Goal: Information Seeking & Learning: Compare options

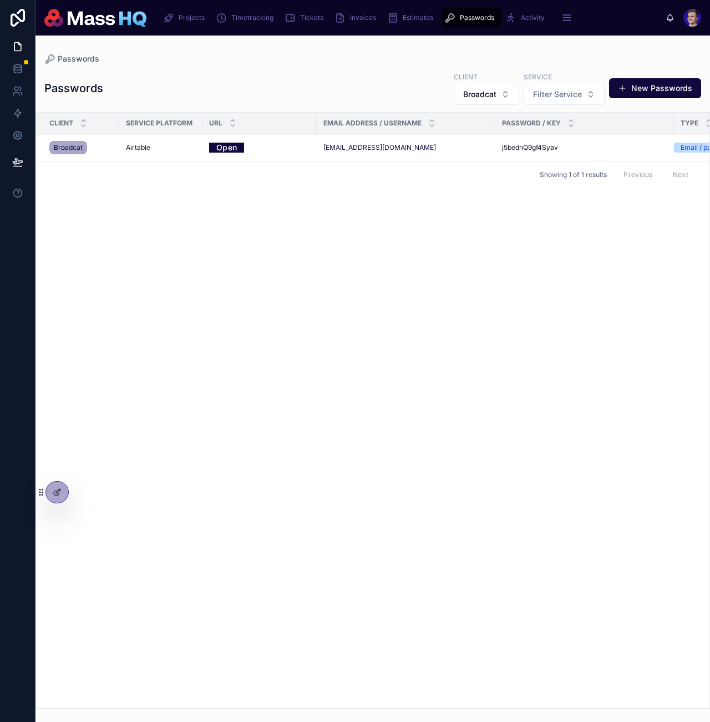
click at [168, 17] on icon "scrollable content" at bounding box center [168, 17] width 11 height 11
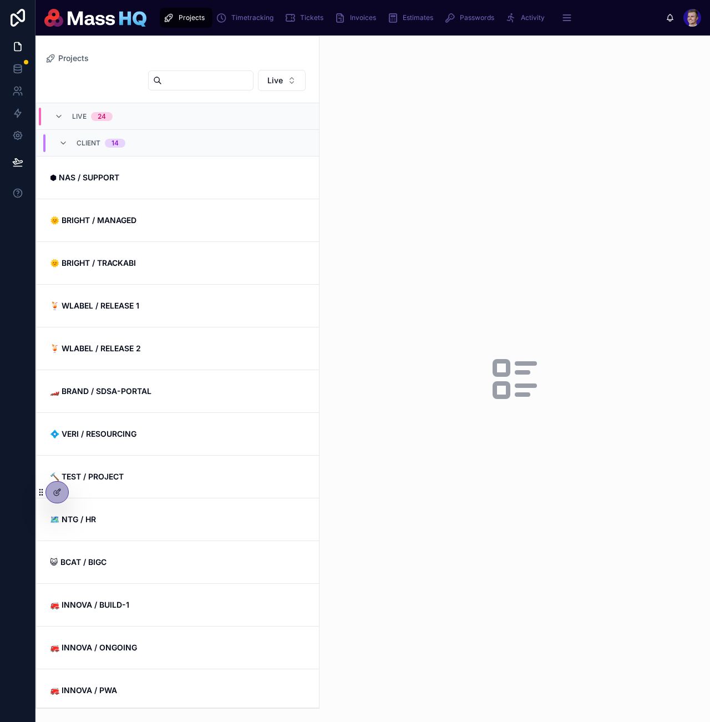
click at [190, 77] on input "text" at bounding box center [207, 81] width 91 height 16
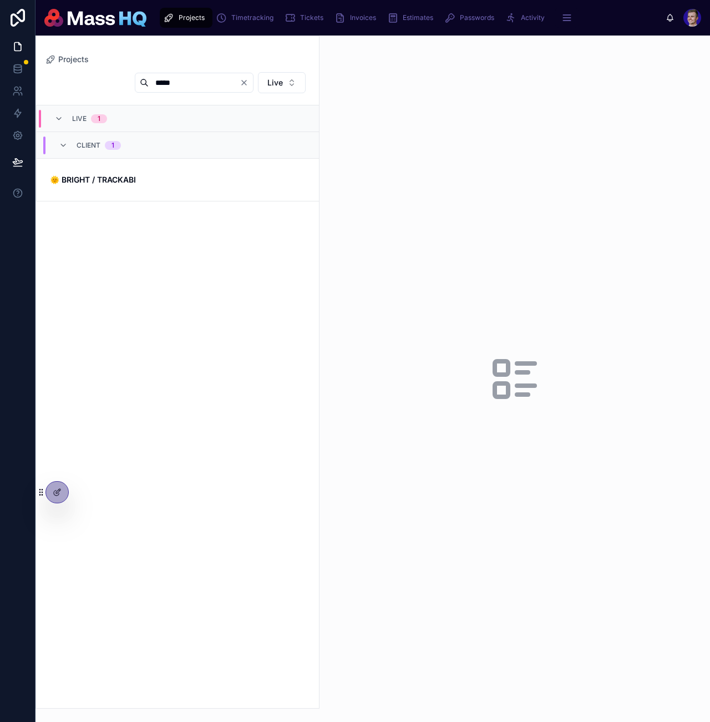
type input "*****"
click at [146, 190] on link "🌞 BRIGHT / TRACKABI" at bounding box center [178, 180] width 282 height 42
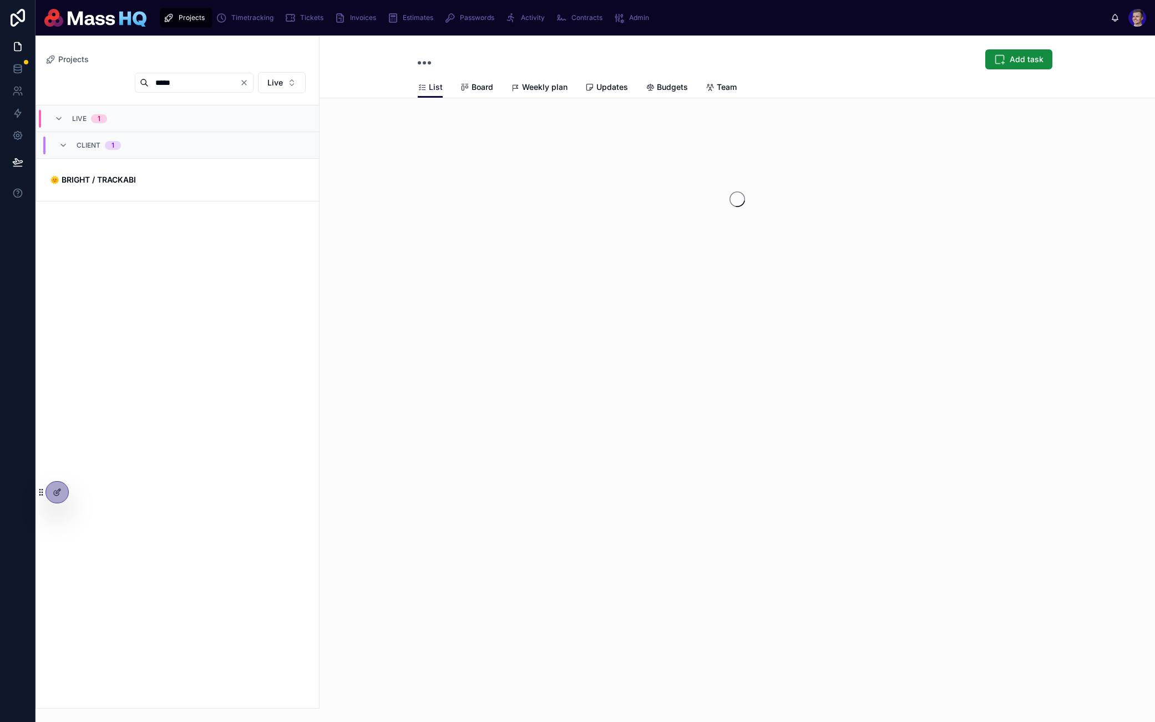
click at [620, 90] on span "Updates" at bounding box center [612, 87] width 32 height 11
click at [667, 89] on span "Budgets" at bounding box center [672, 87] width 31 height 11
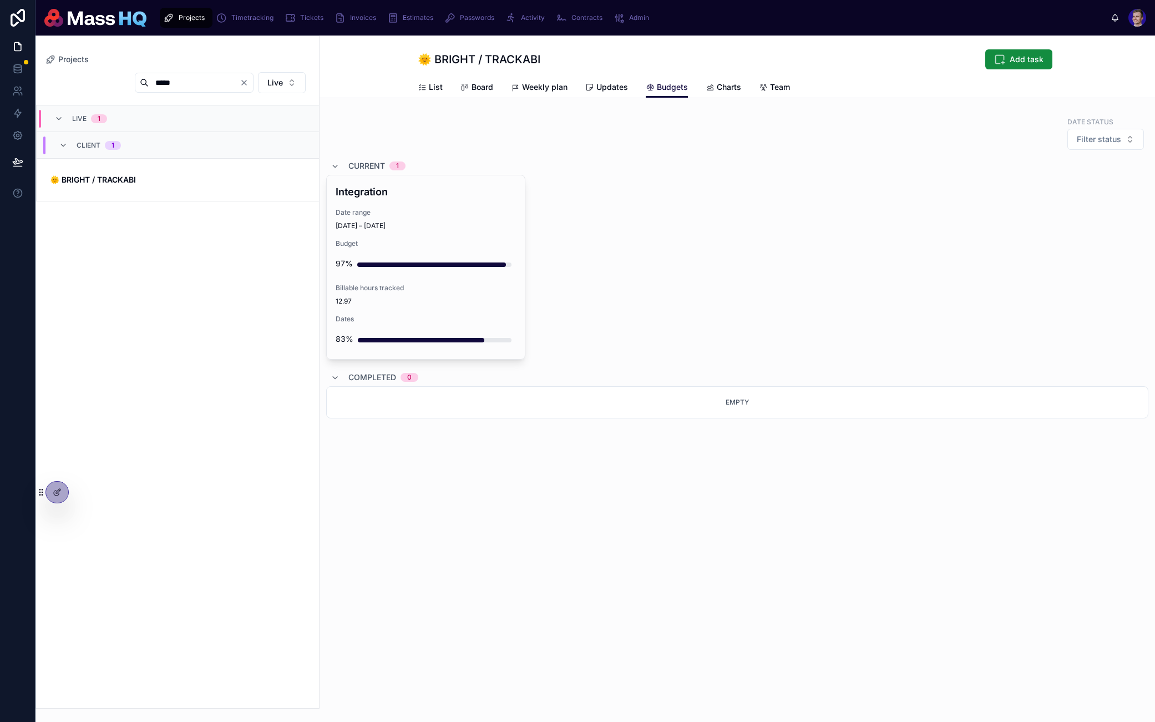
click at [602, 84] on span "Updates" at bounding box center [612, 87] width 32 height 11
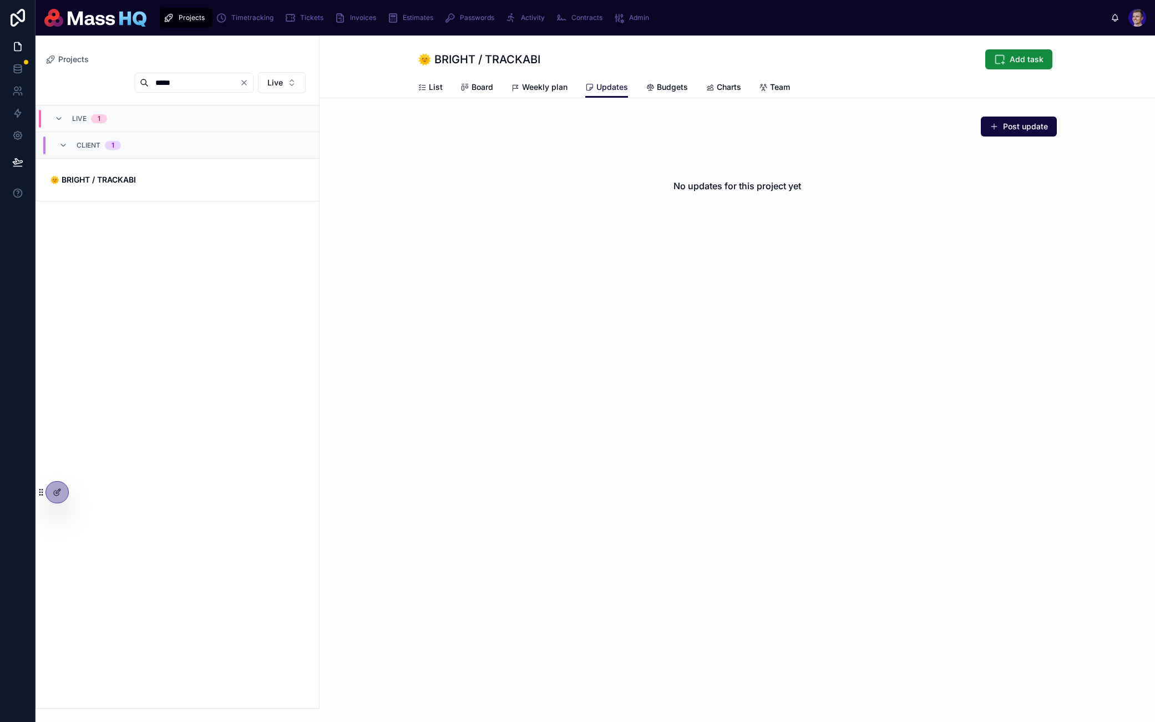
click at [710, 124] on button "Post update" at bounding box center [1019, 127] width 76 height 20
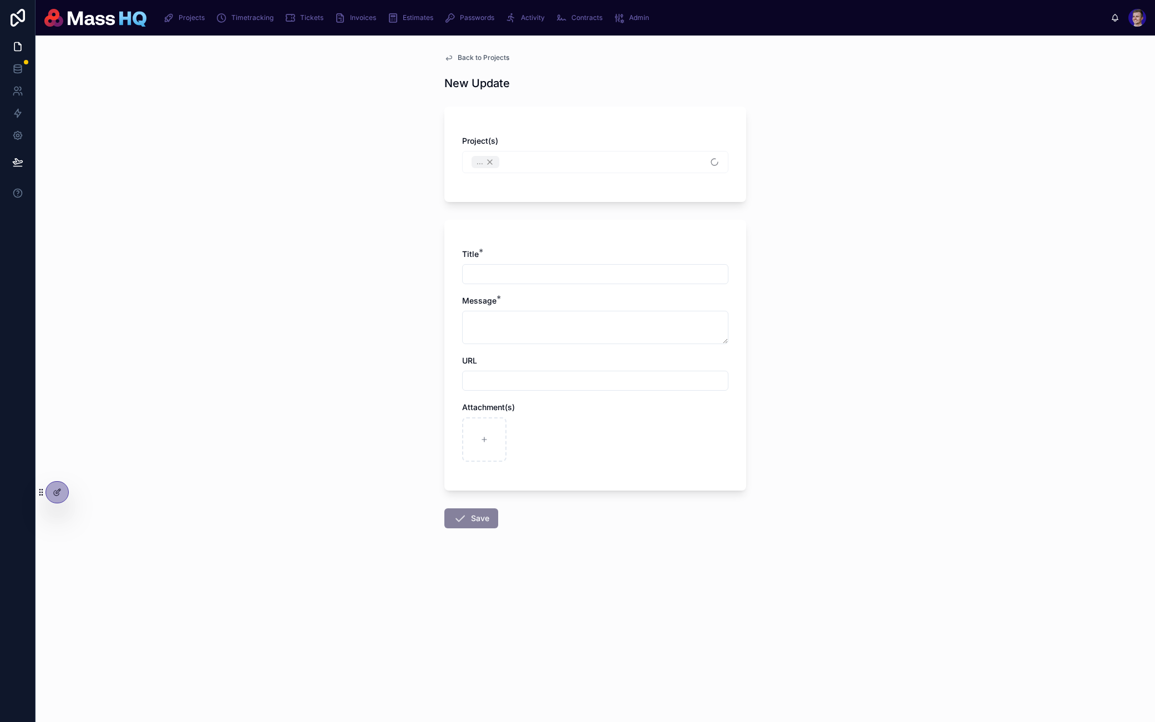
click at [545, 276] on input "text" at bounding box center [595, 274] width 265 height 16
click at [507, 275] on input "**********" at bounding box center [595, 274] width 265 height 16
type input "**********"
click at [519, 321] on textarea at bounding box center [595, 327] width 266 height 33
click at [536, 378] on input "text" at bounding box center [595, 381] width 265 height 16
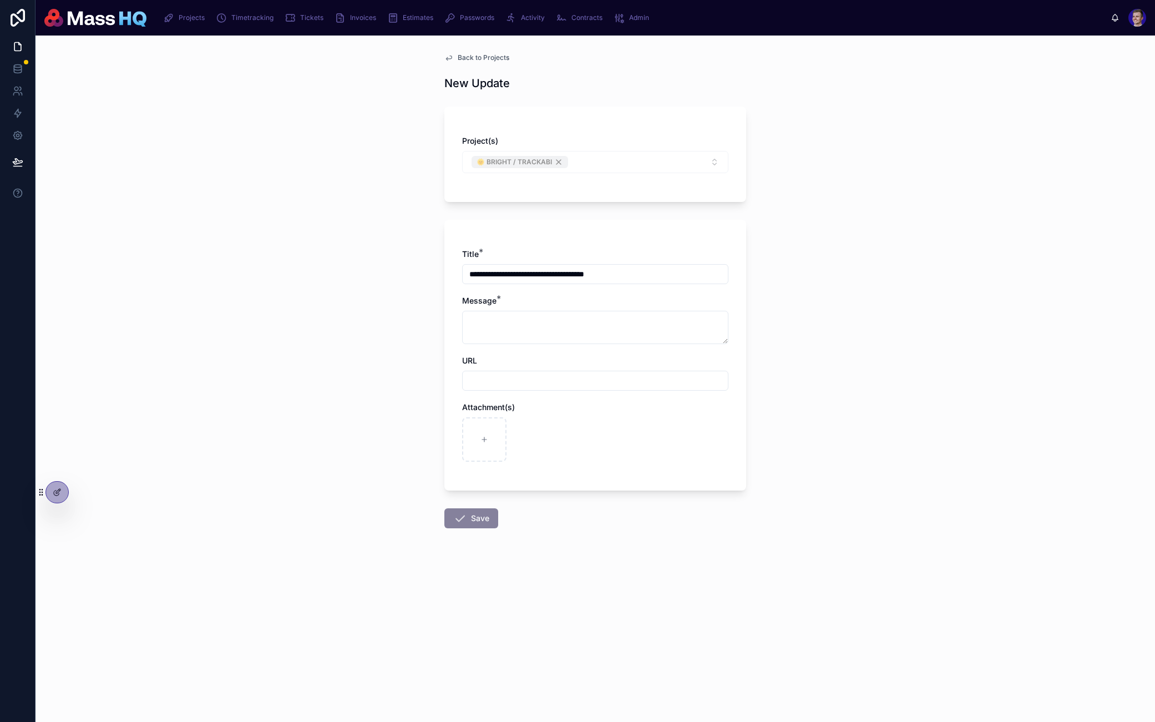
paste input "**********"
type input "**********"
drag, startPoint x: 847, startPoint y: 393, endPoint x: 709, endPoint y: 401, distance: 138.4
click at [710, 393] on div "**********" at bounding box center [596, 379] width 1120 height 686
click at [571, 337] on textarea at bounding box center [595, 327] width 266 height 33
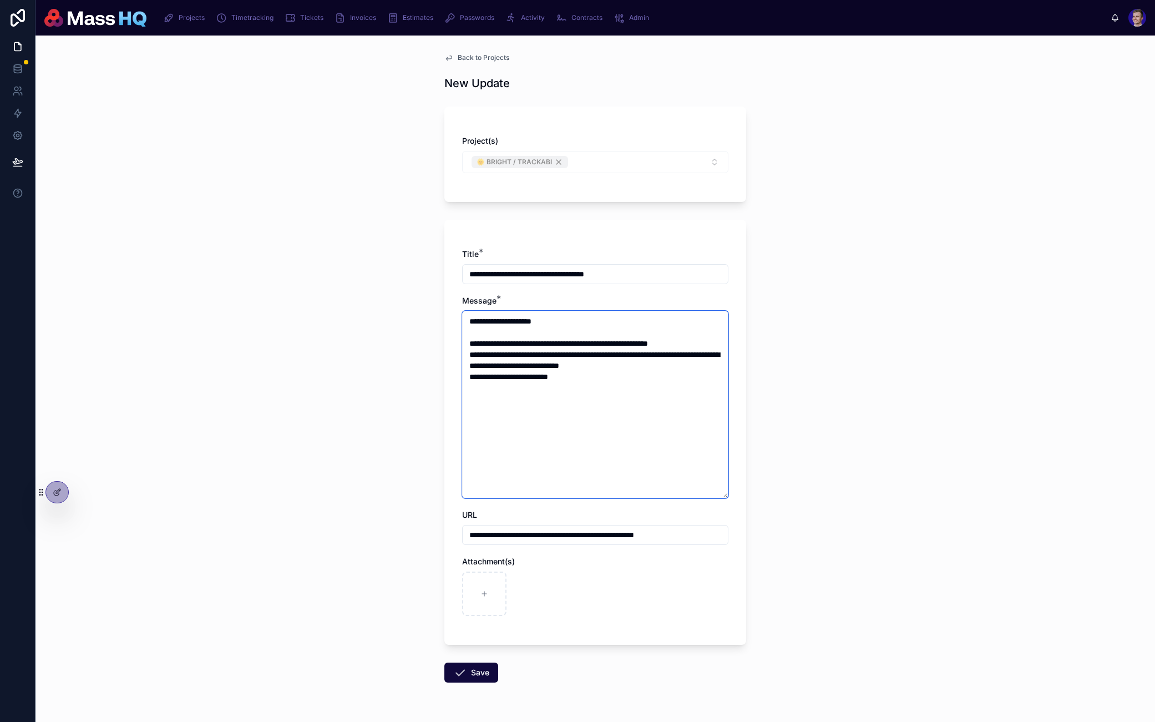
paste textarea "**********"
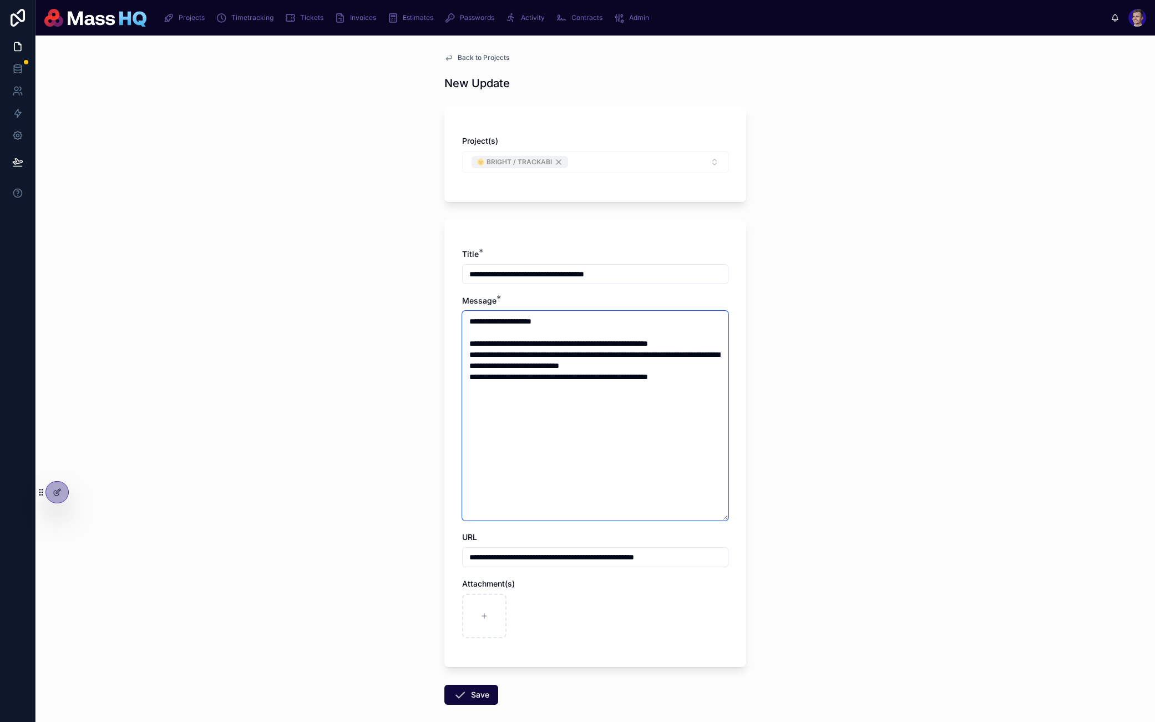
type textarea "**********"
click at [474, 695] on button "Save" at bounding box center [471, 695] width 54 height 20
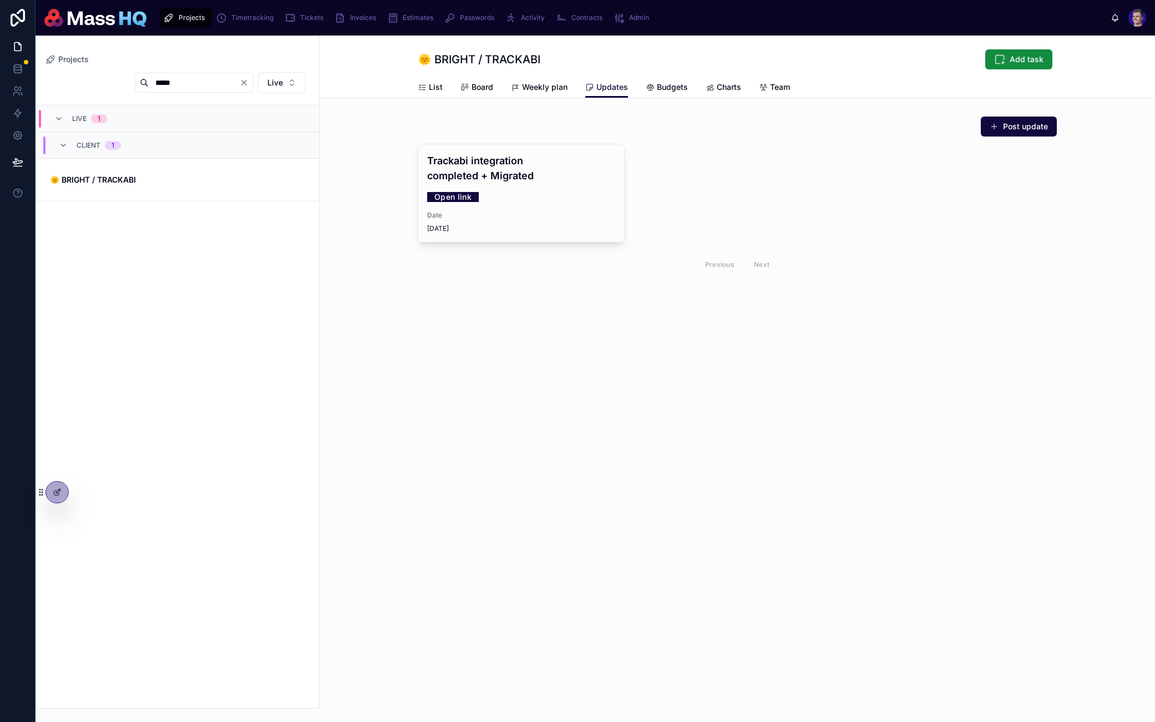
click at [710, 462] on div "Projects 🌞 BRIGHT / TRACKABI Add task Updates List Board Weekly plan Updates Bu…" at bounding box center [738, 379] width 836 height 686
click at [710, 421] on div "Projects 🌞 BRIGHT / TRACKABI Add task Updates List Board Weekly plan Updates Bu…" at bounding box center [738, 379] width 836 height 686
click at [478, 92] on span "Board" at bounding box center [483, 87] width 22 height 11
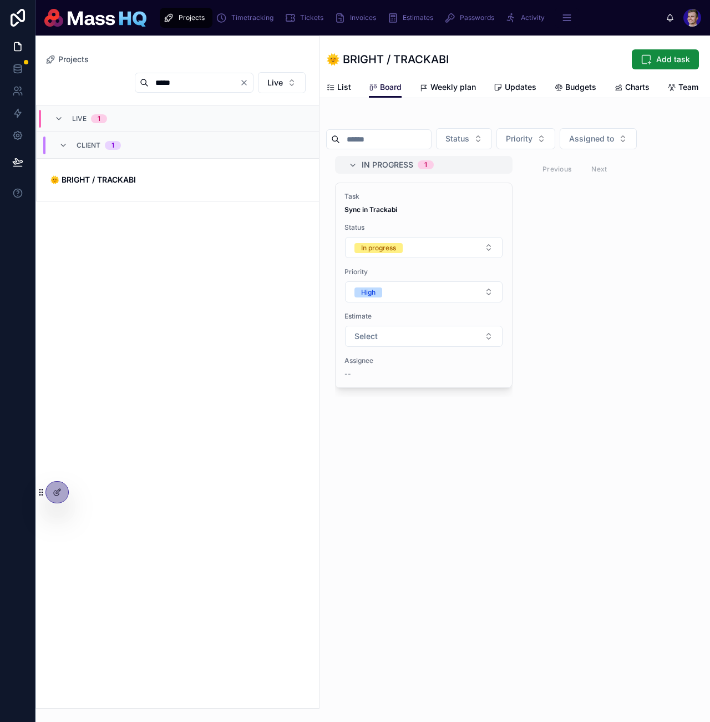
click at [389, 249] on div "In progress" at bounding box center [378, 248] width 35 height 10
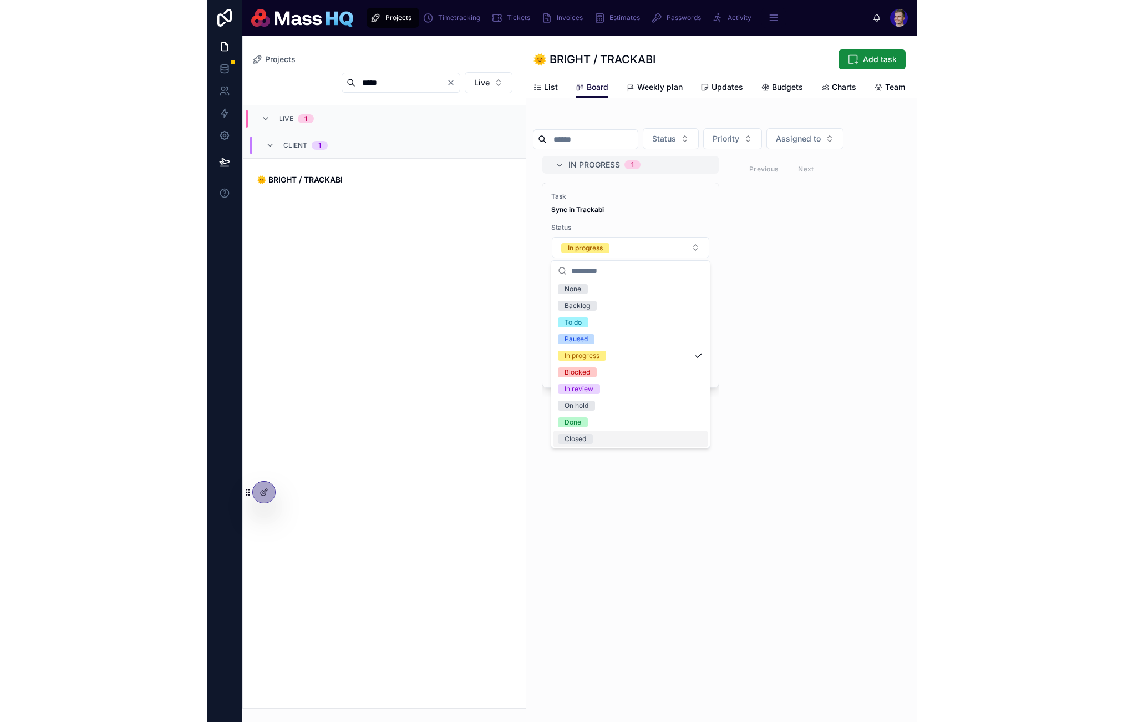
scroll to position [4, 0]
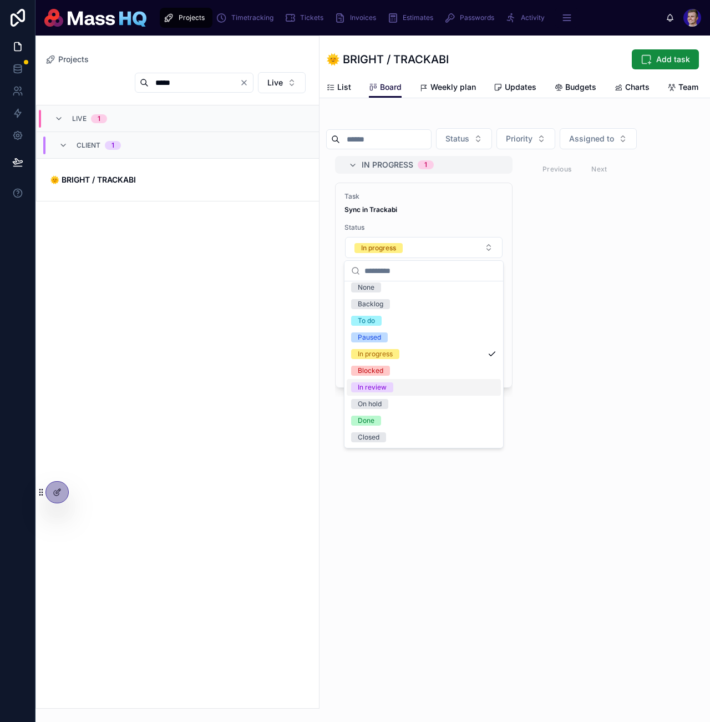
click at [383, 389] on div "In review" at bounding box center [372, 387] width 29 height 10
click at [520, 528] on div "Projects 🌞 BRIGHT / TRACKABI Add task Board List Board Weekly plan Updates Budg…" at bounding box center [515, 379] width 391 height 686
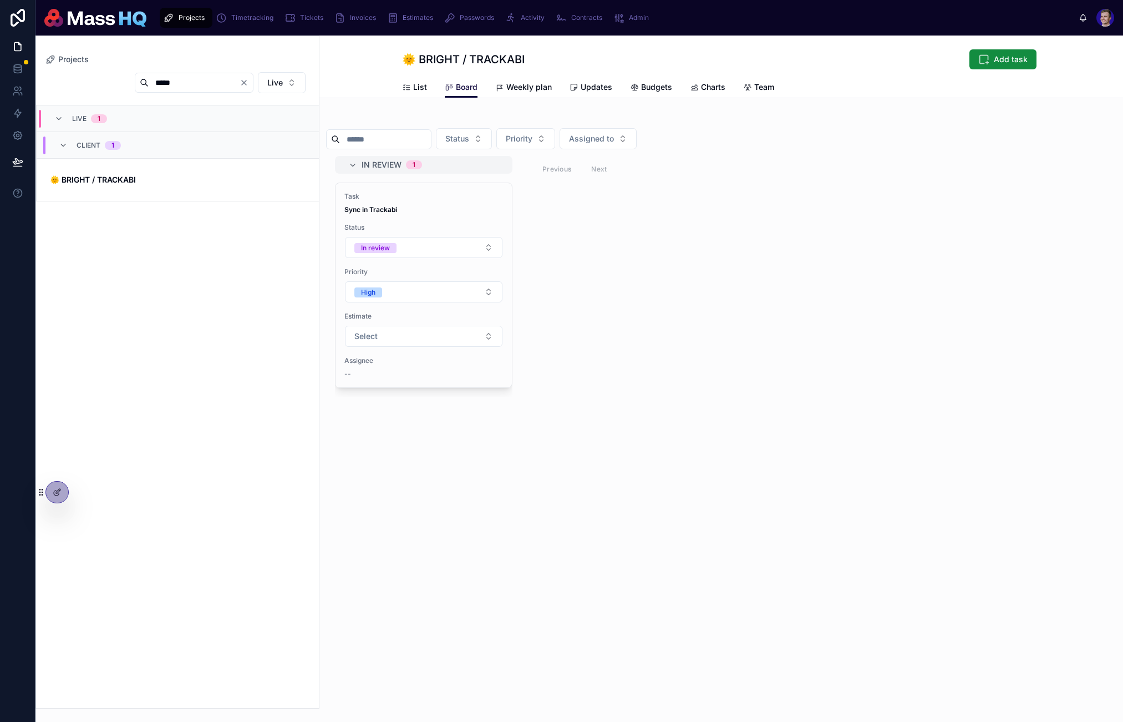
click at [710, 484] on div "Projects 🌞 BRIGHT / TRACKABI Add task Board List Board Weekly plan Updates Budg…" at bounding box center [722, 379] width 804 height 686
click at [559, 94] on div "List Board Weekly plan Updates Budgets Charts Team" at bounding box center [721, 87] width 639 height 21
click at [511, 89] on span "Weekly plan" at bounding box center [529, 87] width 45 height 11
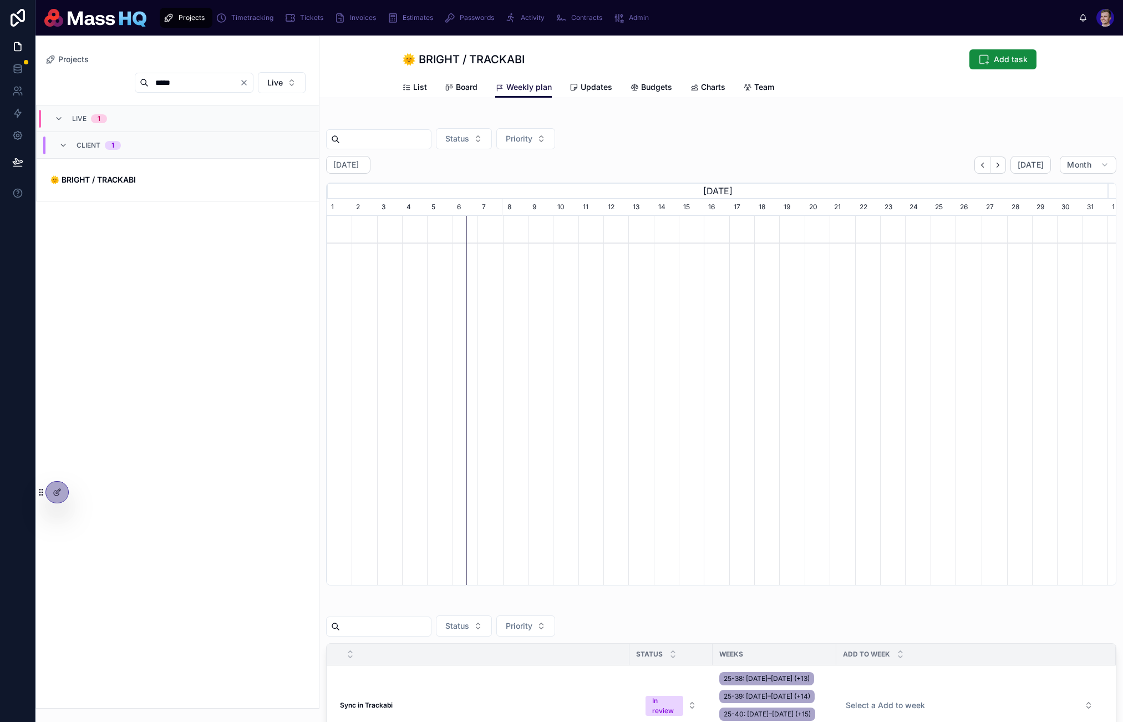
scroll to position [0, 488]
click at [710, 153] on div "Status Priority [DATE] [DATE] Month [DATE] [DATE] [DATE] [DATE] 5 6 7 8 9 10 11…" at bounding box center [721, 350] width 791 height 469
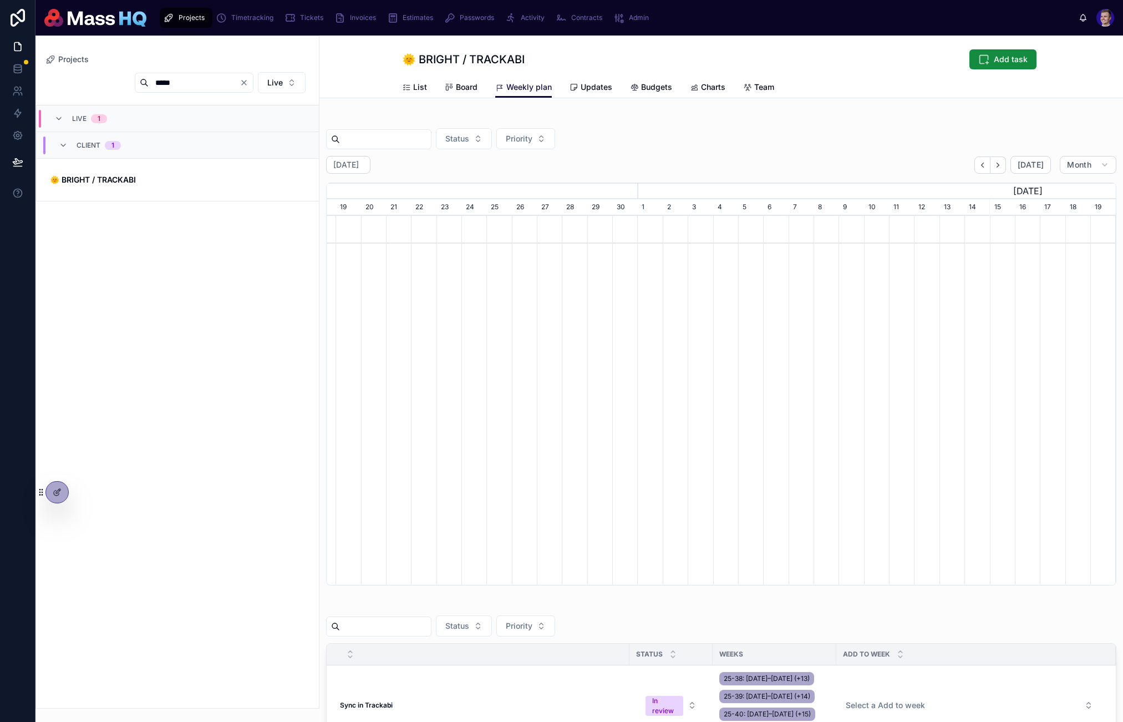
click at [50, 491] on div at bounding box center [57, 492] width 22 height 21
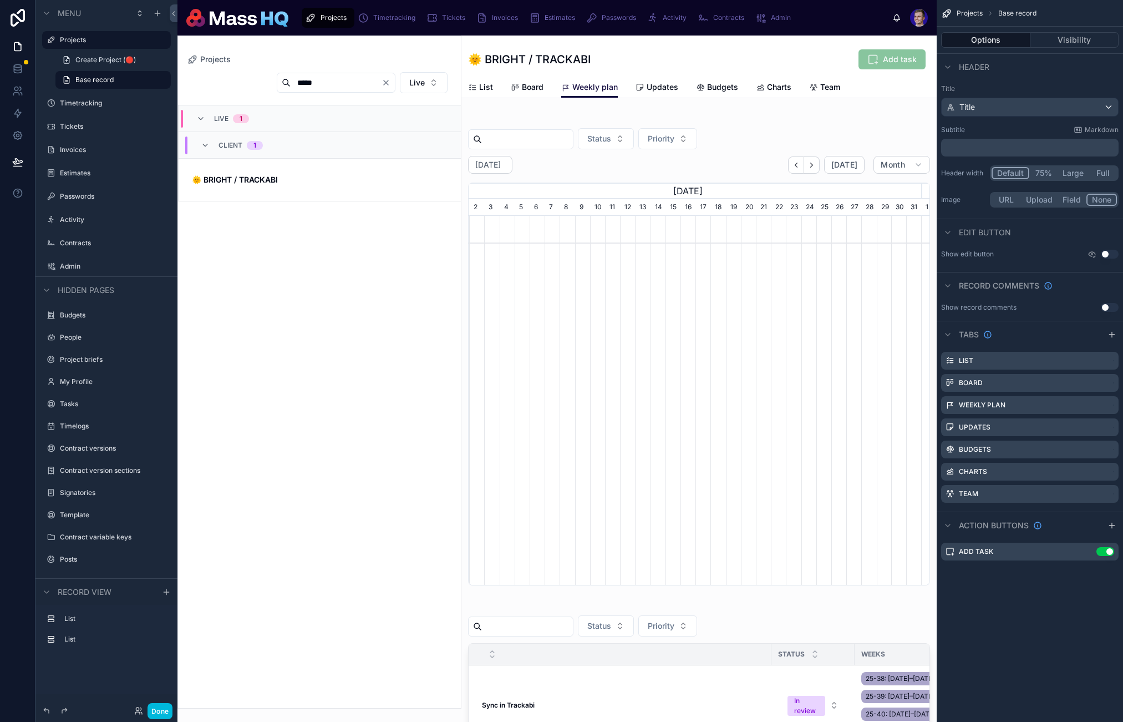
scroll to position [0, 453]
click at [627, 376] on div at bounding box center [699, 351] width 475 height 478
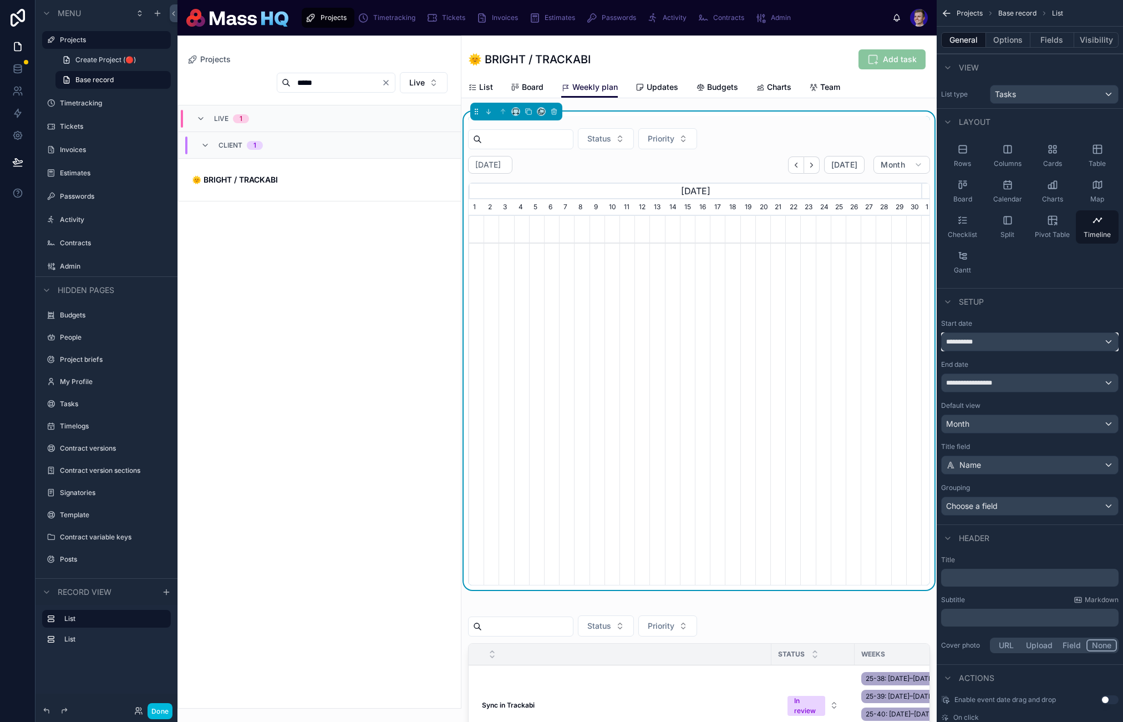
click at [710, 347] on div "**********" at bounding box center [1030, 342] width 176 height 18
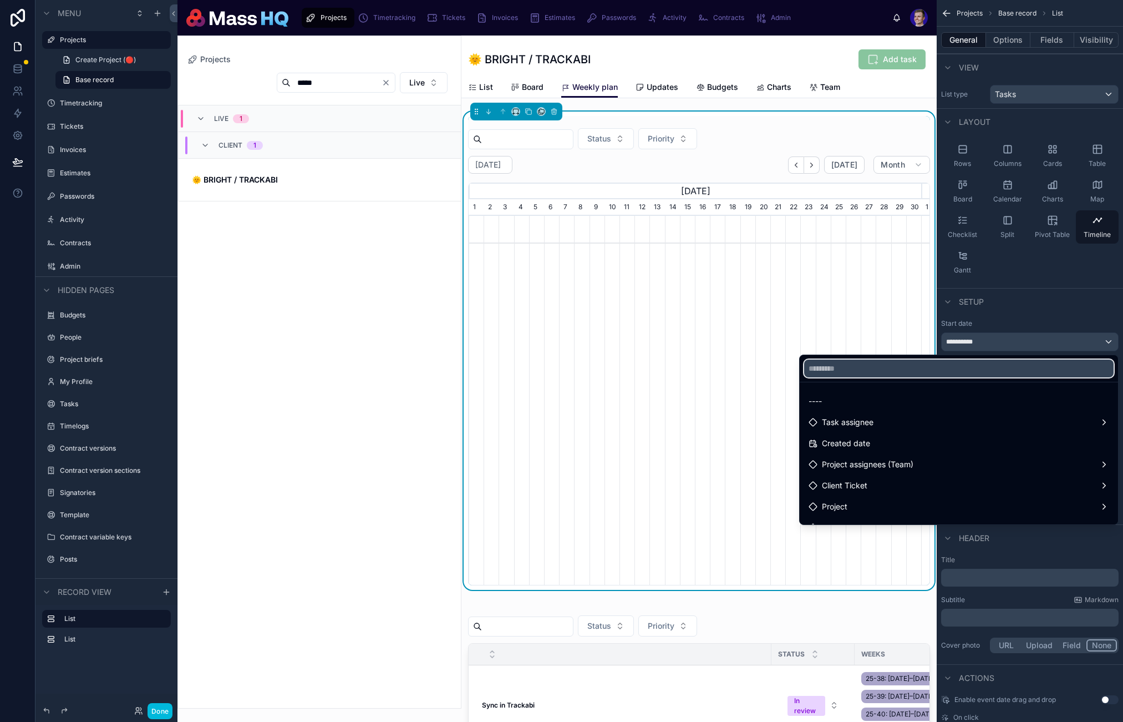
click at [710, 373] on input "text" at bounding box center [959, 369] width 310 height 18
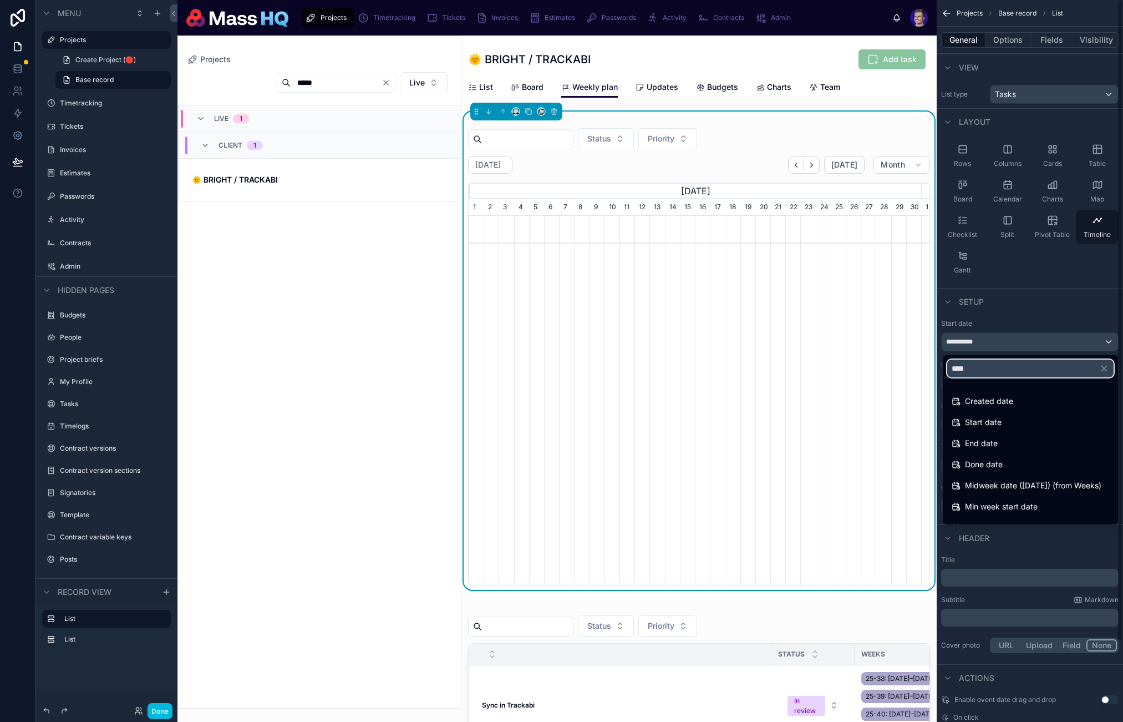
type input "****"
click at [710, 505] on span "Min week start date" at bounding box center [1001, 506] width 73 height 13
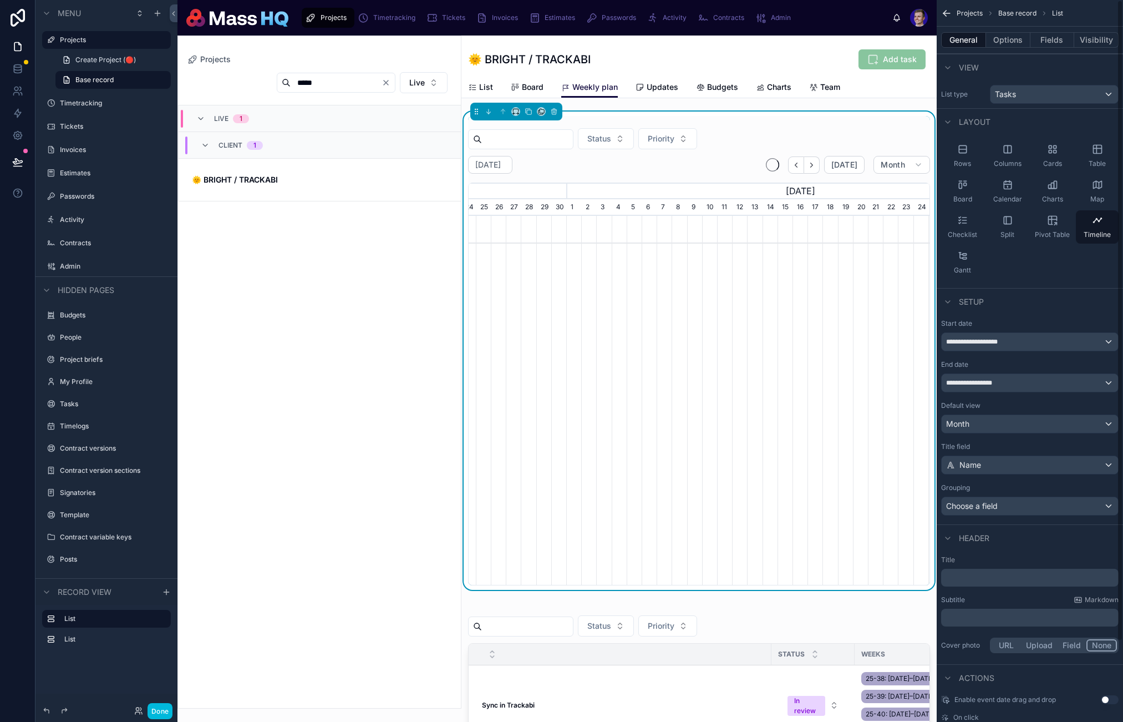
scroll to position [0, 586]
click at [710, 166] on span "[DATE]" at bounding box center [845, 165] width 26 height 10
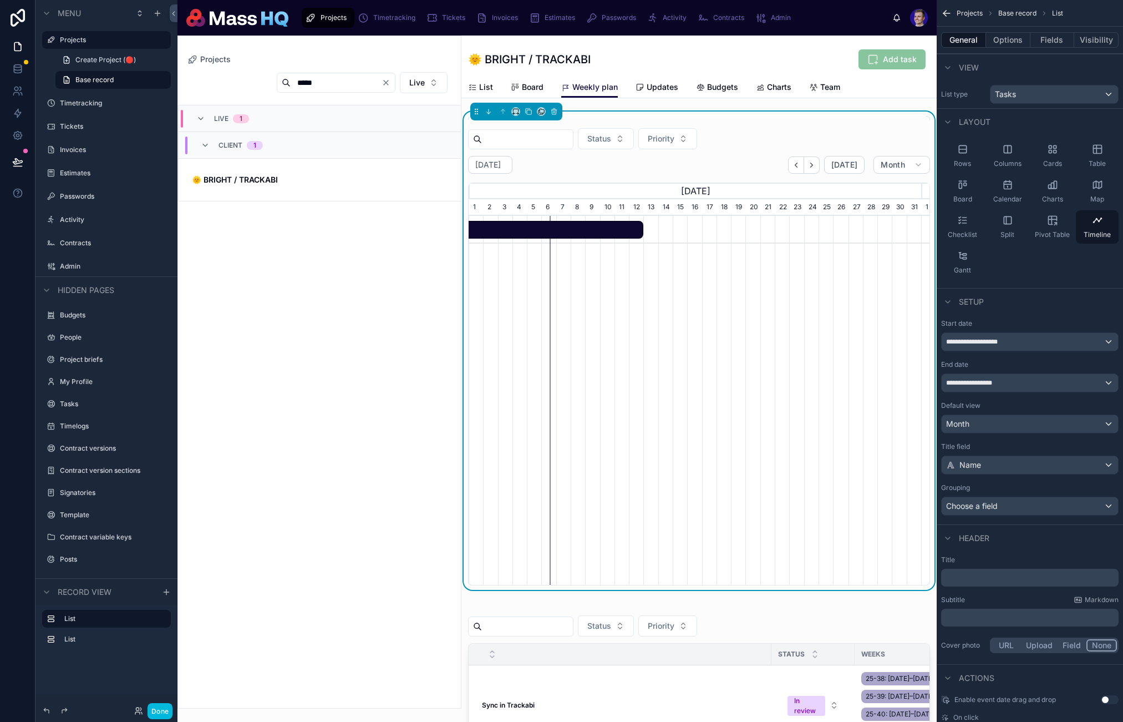
click at [158, 705] on button "Done" at bounding box center [160, 711] width 25 height 16
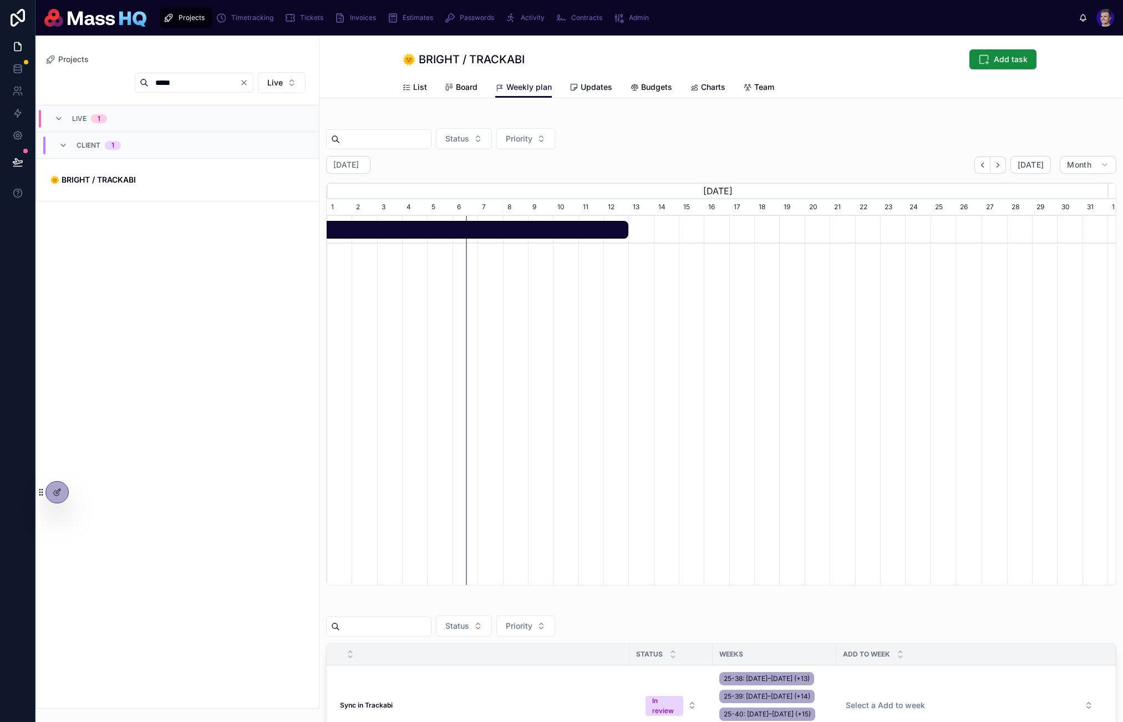
scroll to position [0, 0]
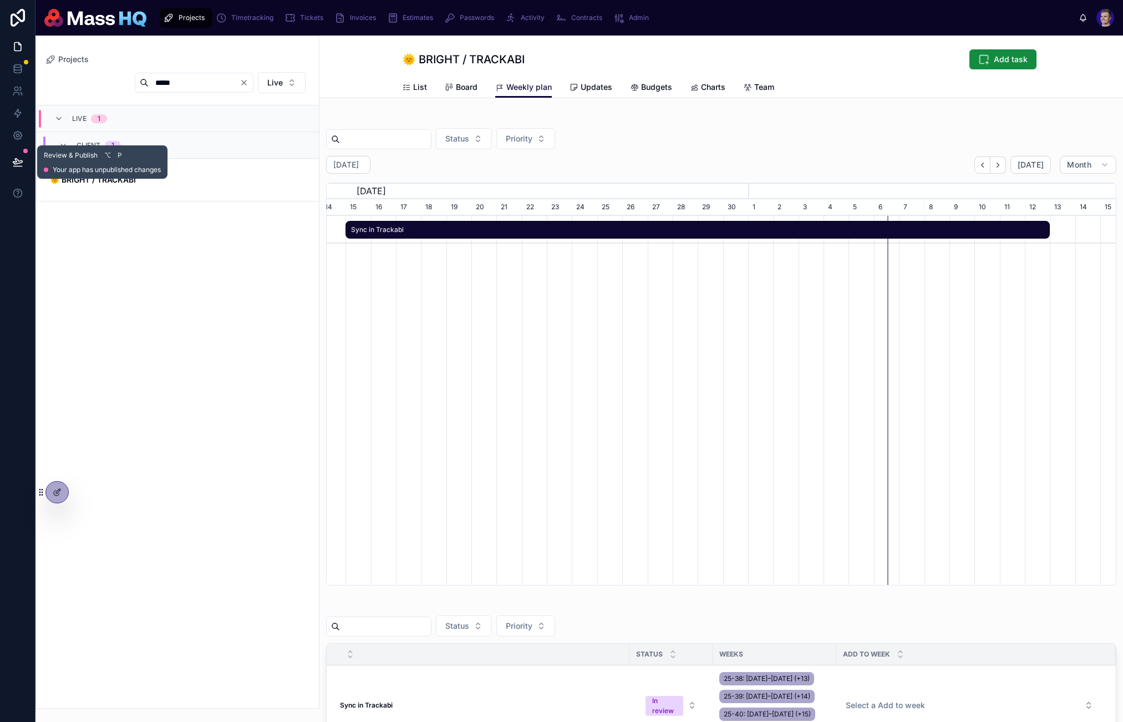
click at [22, 158] on icon at bounding box center [17, 161] width 11 height 11
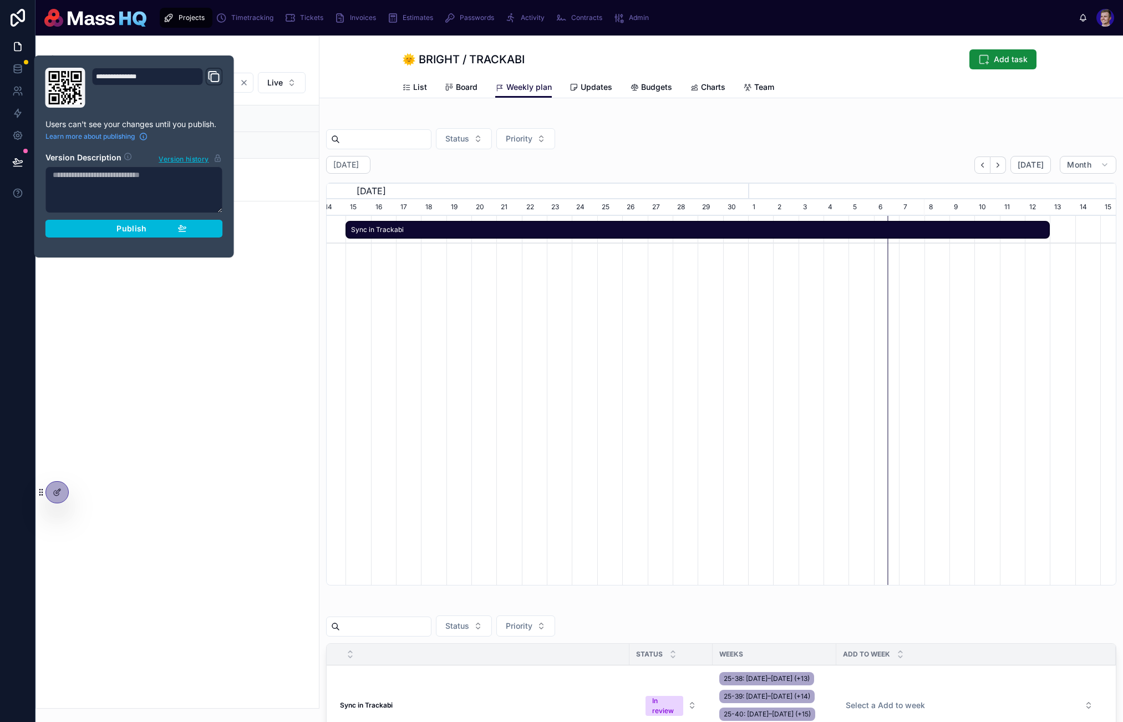
click at [150, 228] on div "Publish" at bounding box center [134, 229] width 105 height 10
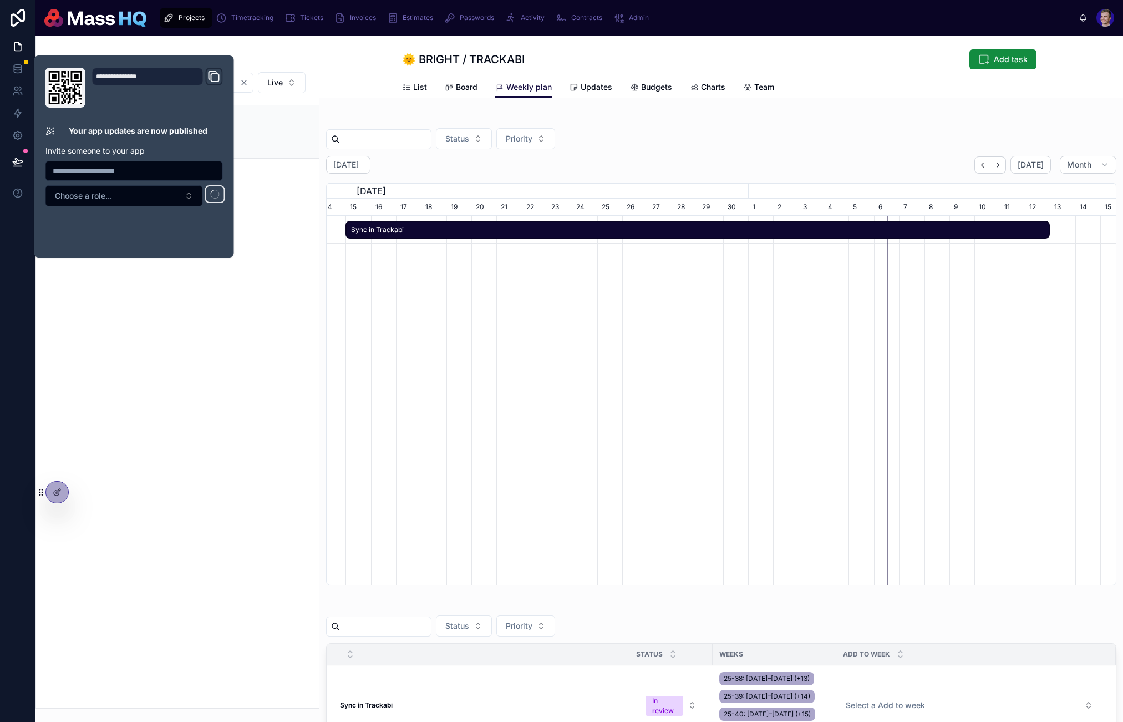
click at [710, 160] on div "[DATE] [DATE] Month" at bounding box center [721, 165] width 791 height 18
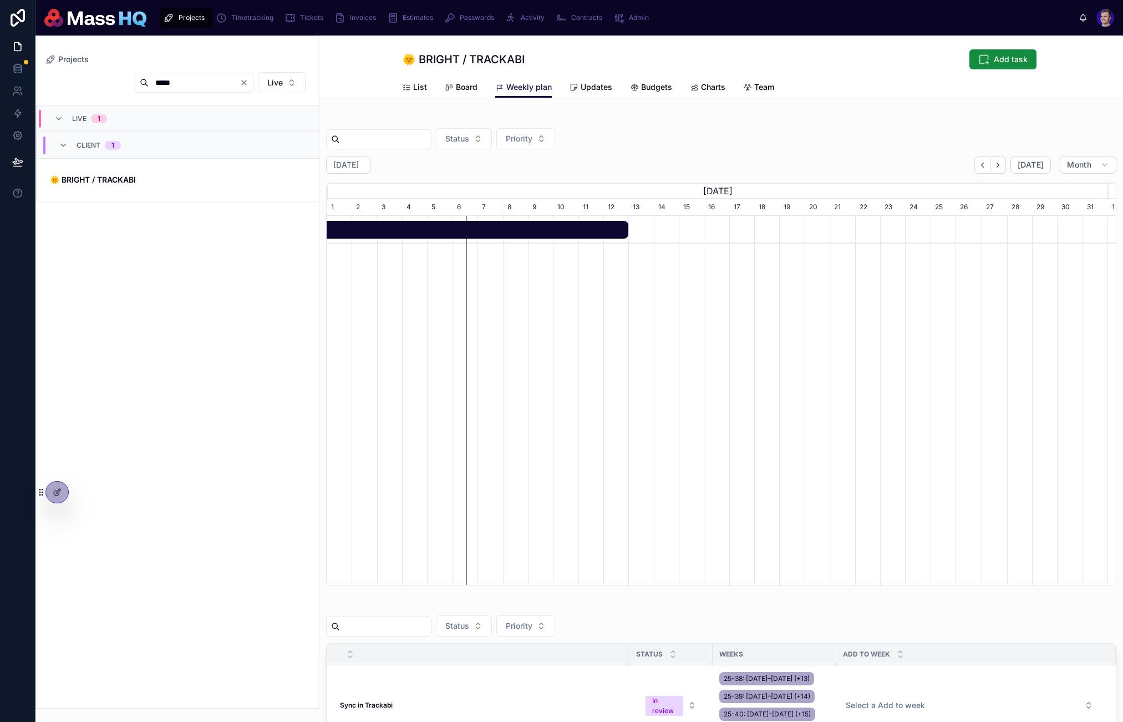
click at [54, 493] on icon at bounding box center [57, 492] width 9 height 9
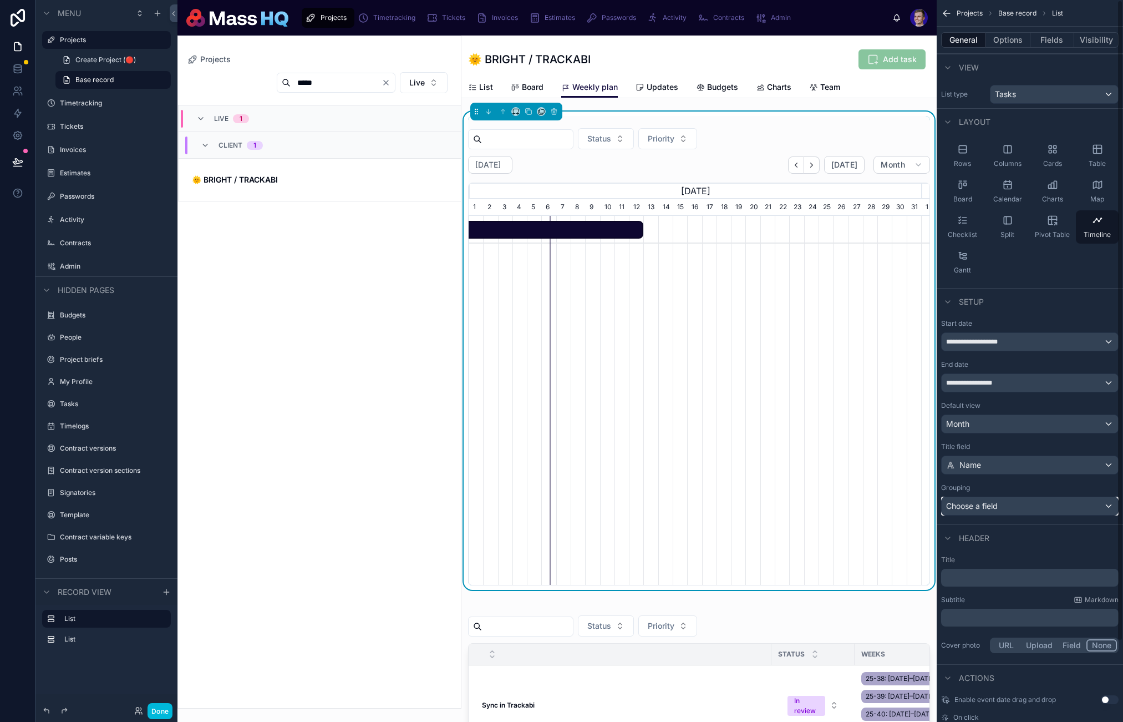
click at [710, 504] on div "Choose a field" at bounding box center [1030, 506] width 176 height 18
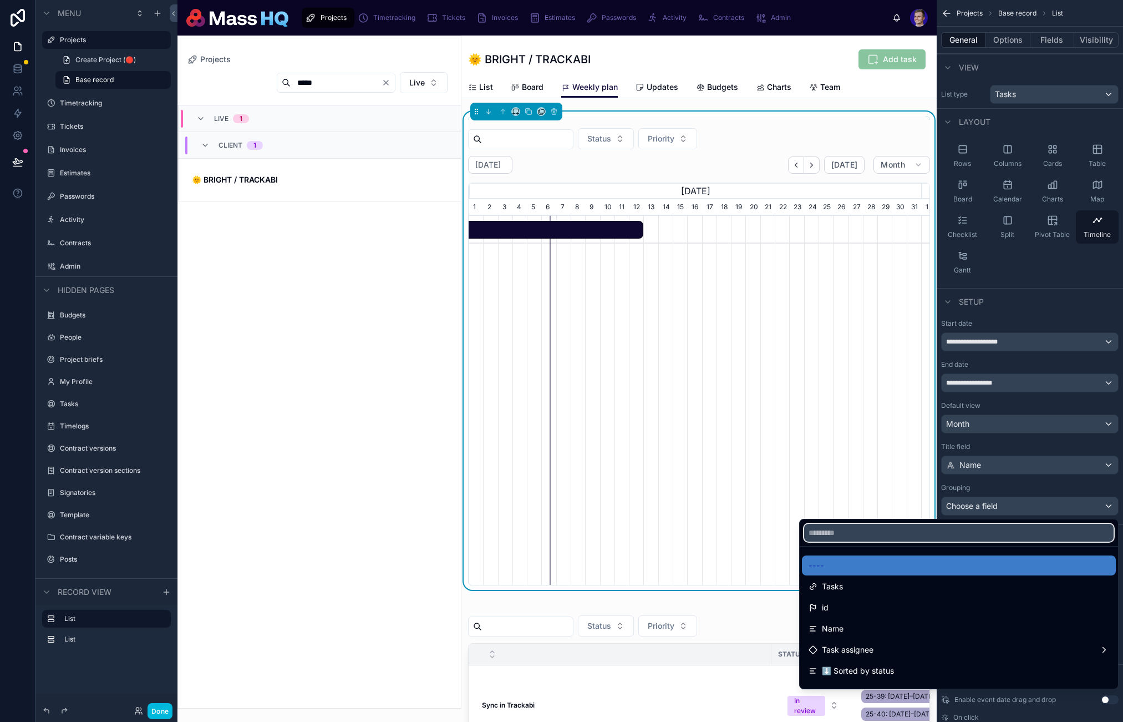
click at [710, 533] on input "text" at bounding box center [959, 533] width 310 height 18
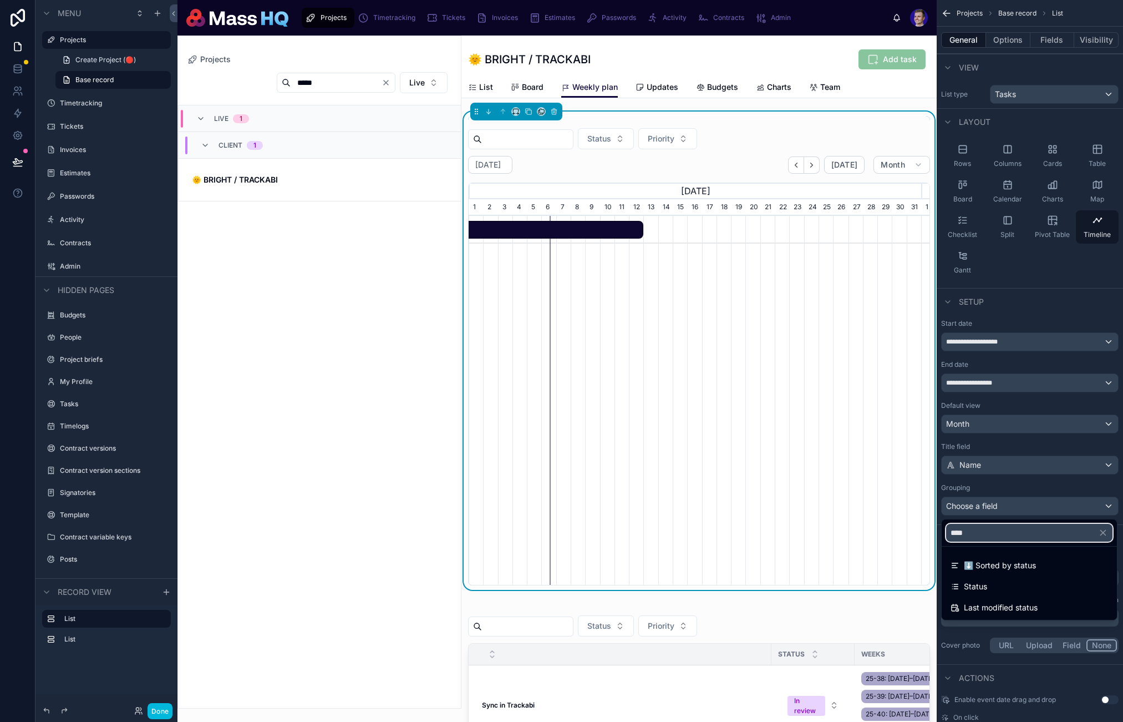
type input "****"
click at [710, 588] on div "Status" at bounding box center [1030, 586] width 158 height 13
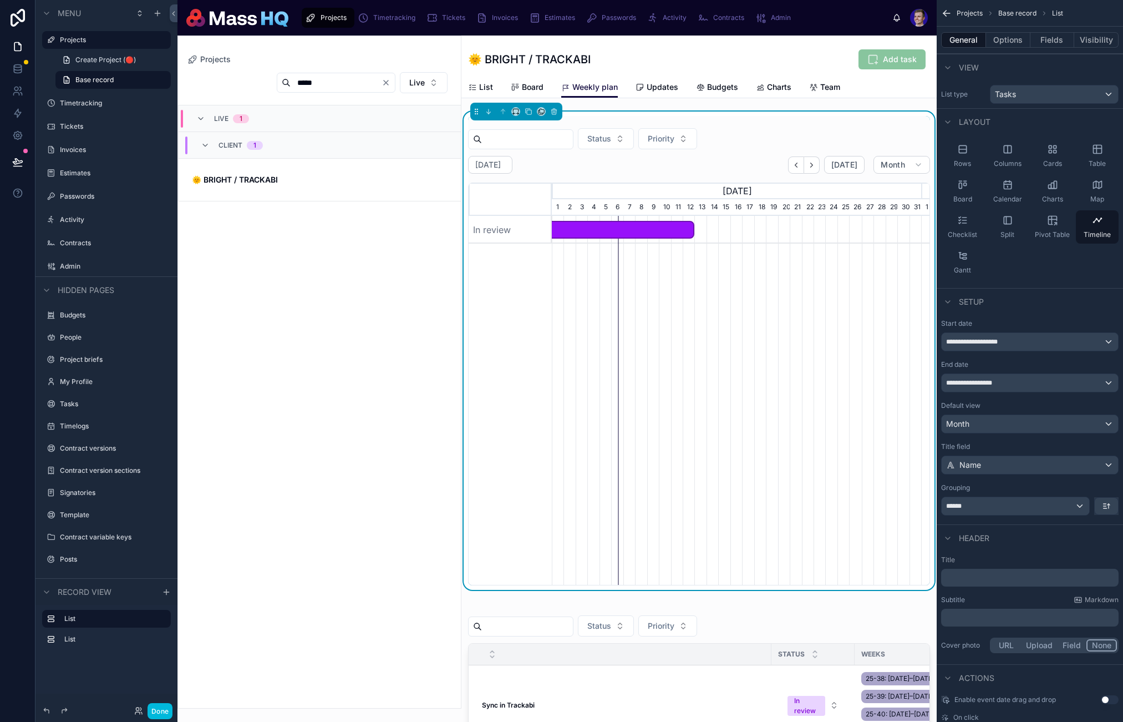
click at [163, 711] on button "Done" at bounding box center [160, 711] width 25 height 16
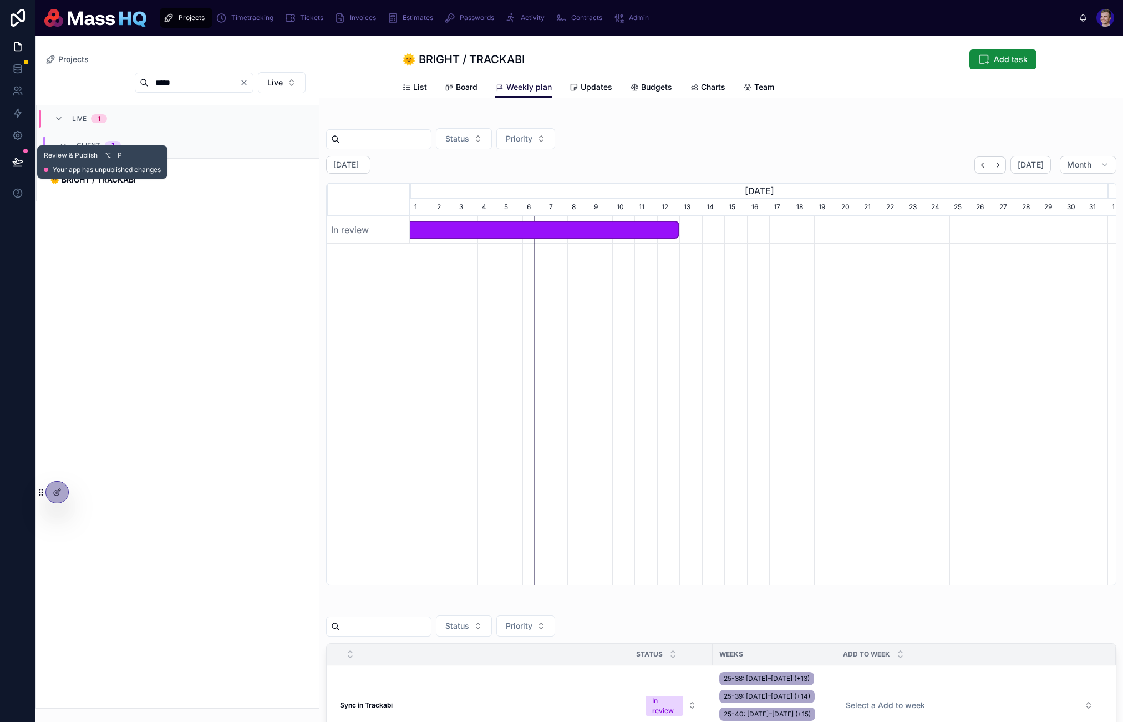
click at [23, 162] on button at bounding box center [18, 161] width 24 height 31
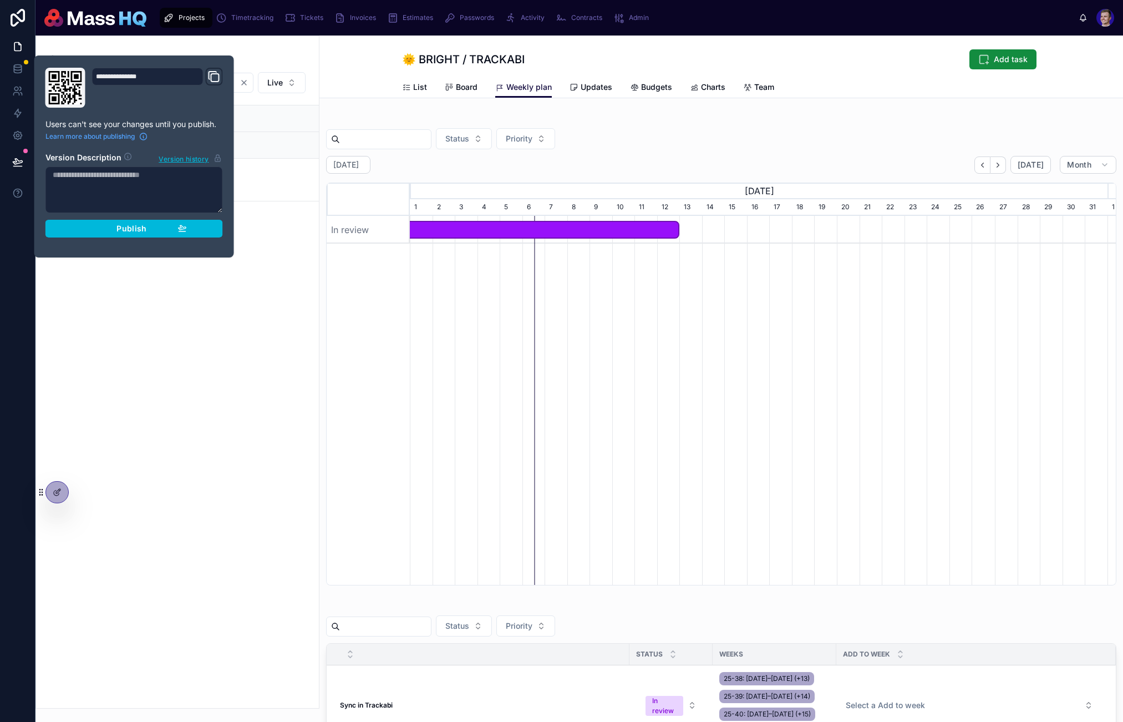
click at [158, 232] on div "Publish" at bounding box center [134, 229] width 105 height 10
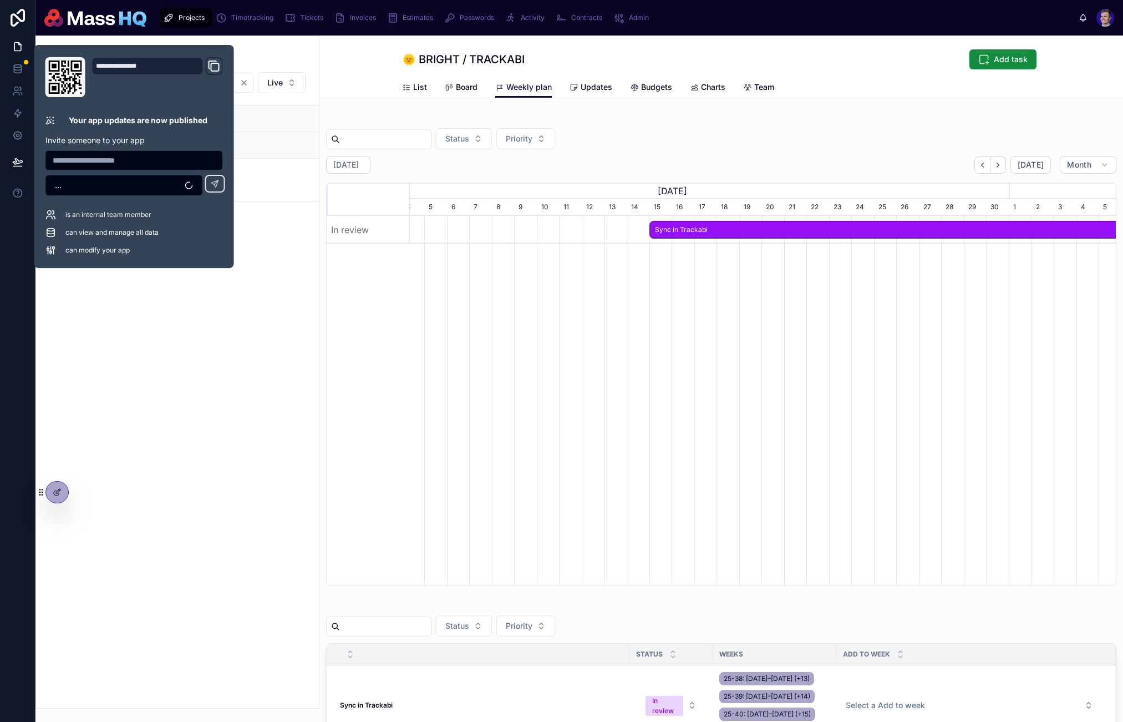
click at [651, 146] on div "Status Priority" at bounding box center [721, 138] width 791 height 21
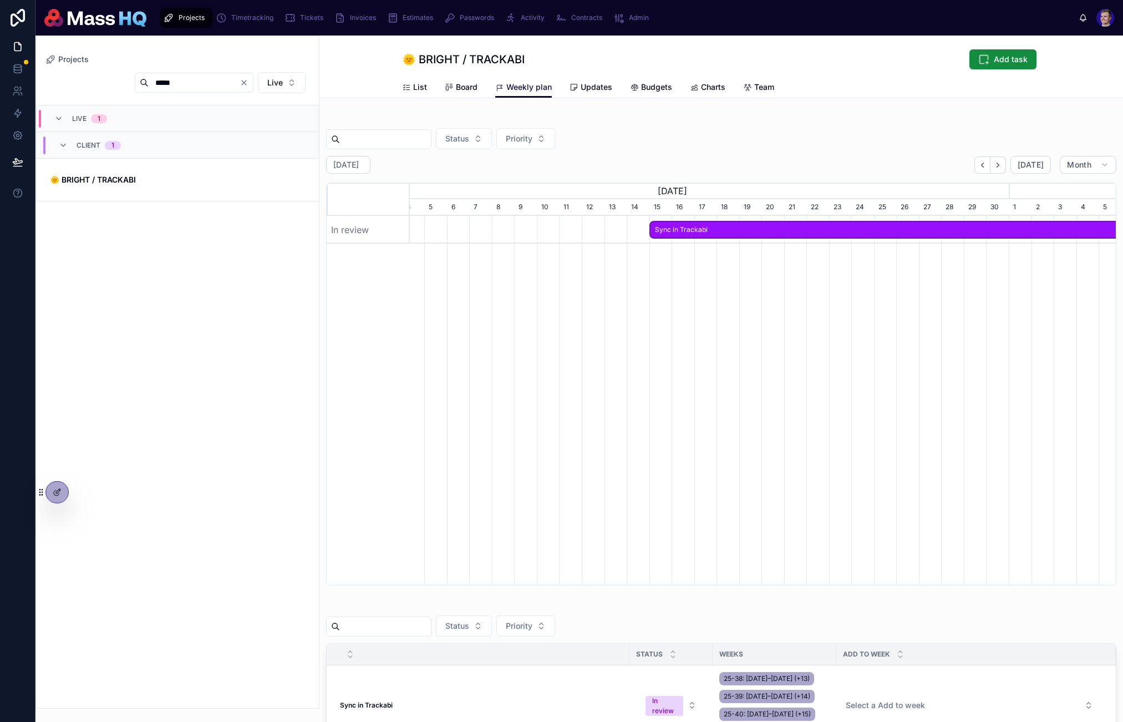
click at [239, 83] on input "*****" at bounding box center [194, 83] width 91 height 16
click at [249, 85] on icon "Clear" at bounding box center [244, 82] width 9 height 9
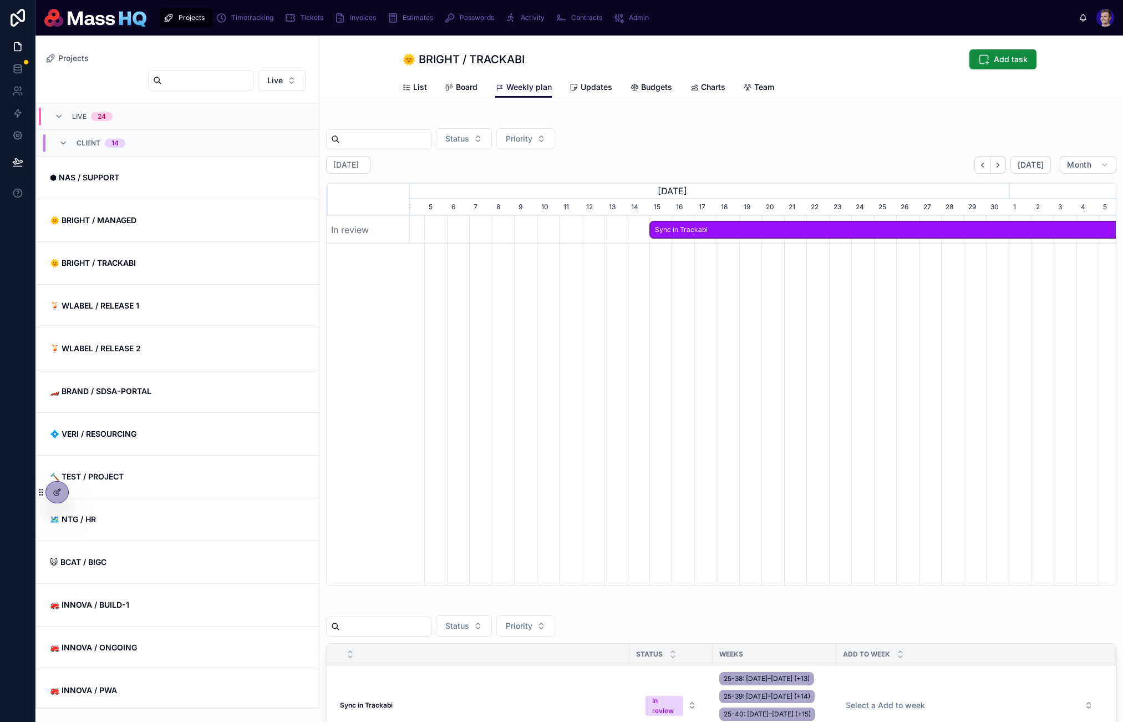
click at [177, 224] on span "🌞 BRIGHT / MANAGED" at bounding box center [178, 220] width 256 height 11
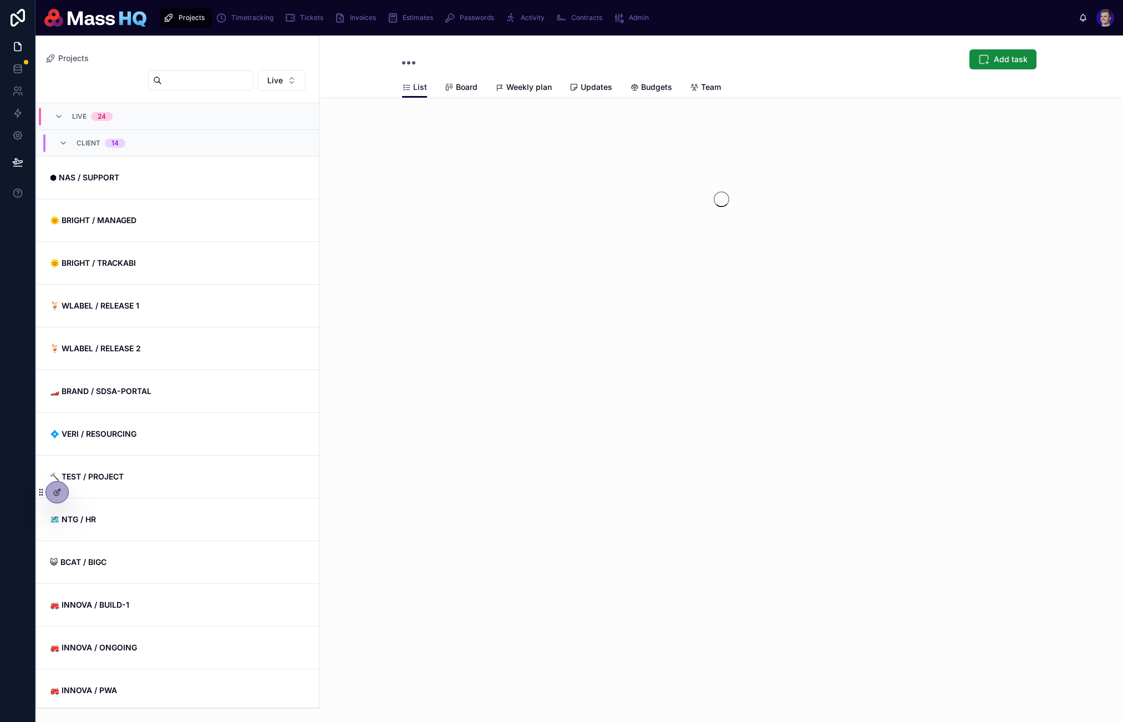
click at [177, 224] on span "🌞 BRIGHT / MANAGED" at bounding box center [178, 220] width 256 height 11
click at [515, 96] on link "Weekly plan" at bounding box center [523, 88] width 57 height 22
click at [514, 92] on span "Weekly plan" at bounding box center [529, 87] width 45 height 11
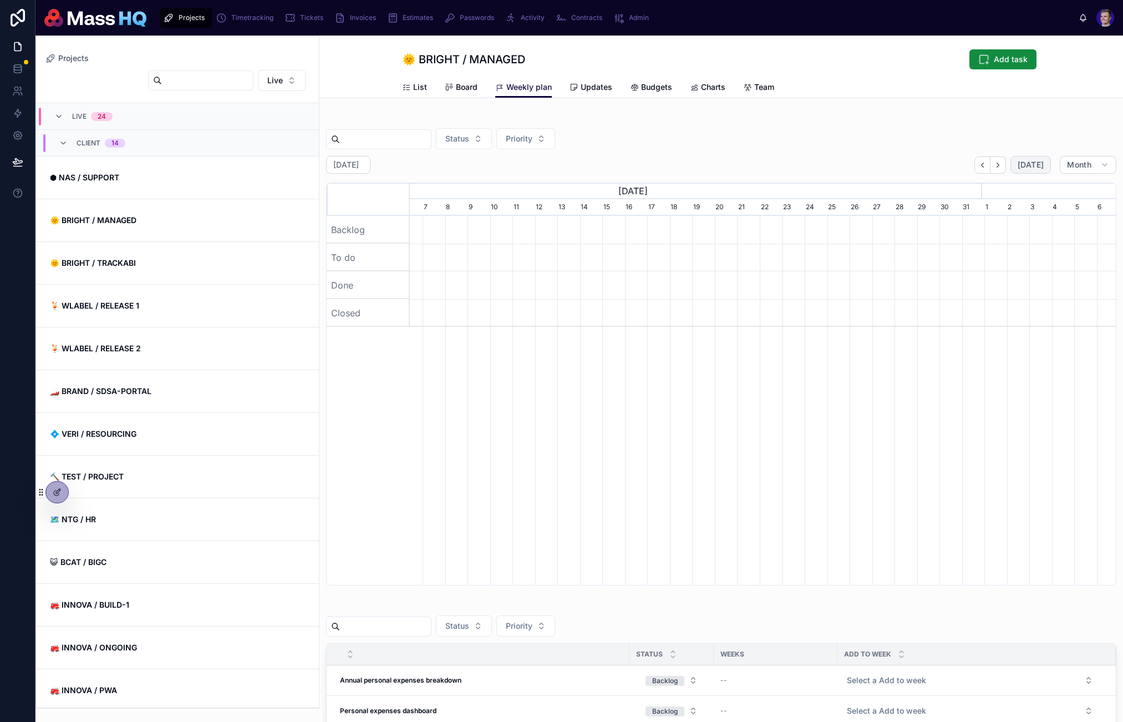
click at [710, 159] on button "[DATE]" at bounding box center [1031, 165] width 41 height 18
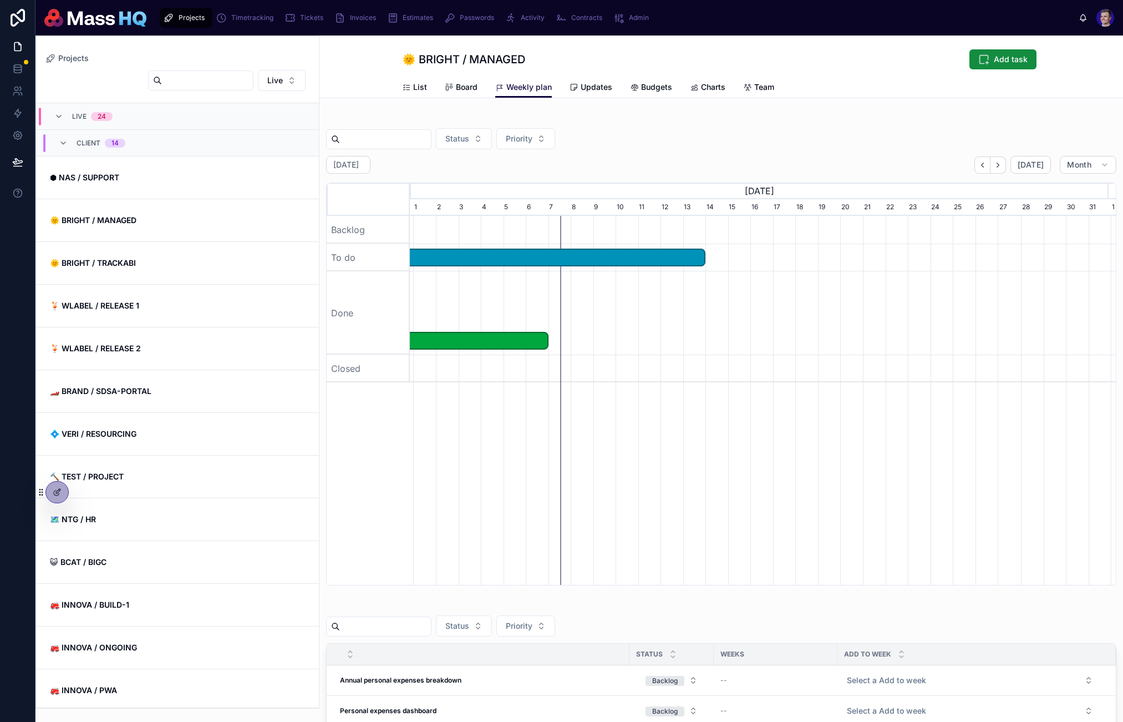
click at [710, 584] on div "[DATE] [DATE] [DATE] [DATE] [DATE] 30 31 1 2 3 4 5 6 7 8 9 10 11 12 13 14 15 16…" at bounding box center [721, 384] width 791 height 403
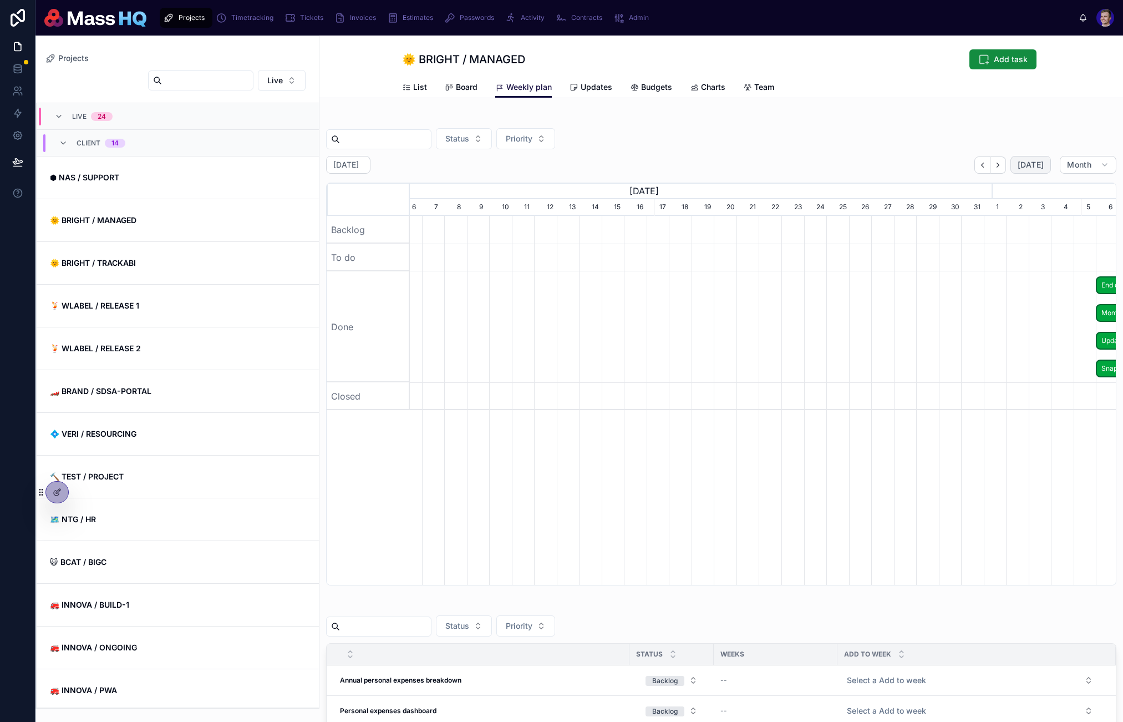
click at [710, 168] on span "[DATE]" at bounding box center [1031, 165] width 26 height 10
click at [710, 167] on span "[DATE]" at bounding box center [1031, 165] width 26 height 10
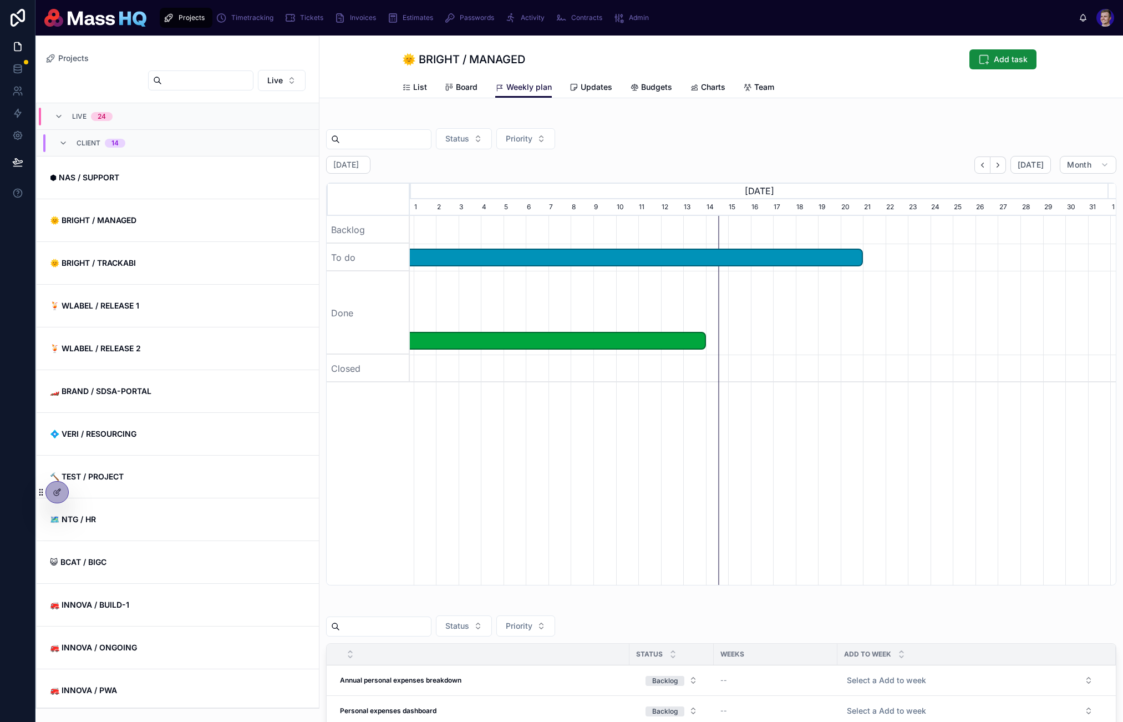
click at [456, 87] on span "Board" at bounding box center [467, 87] width 22 height 11
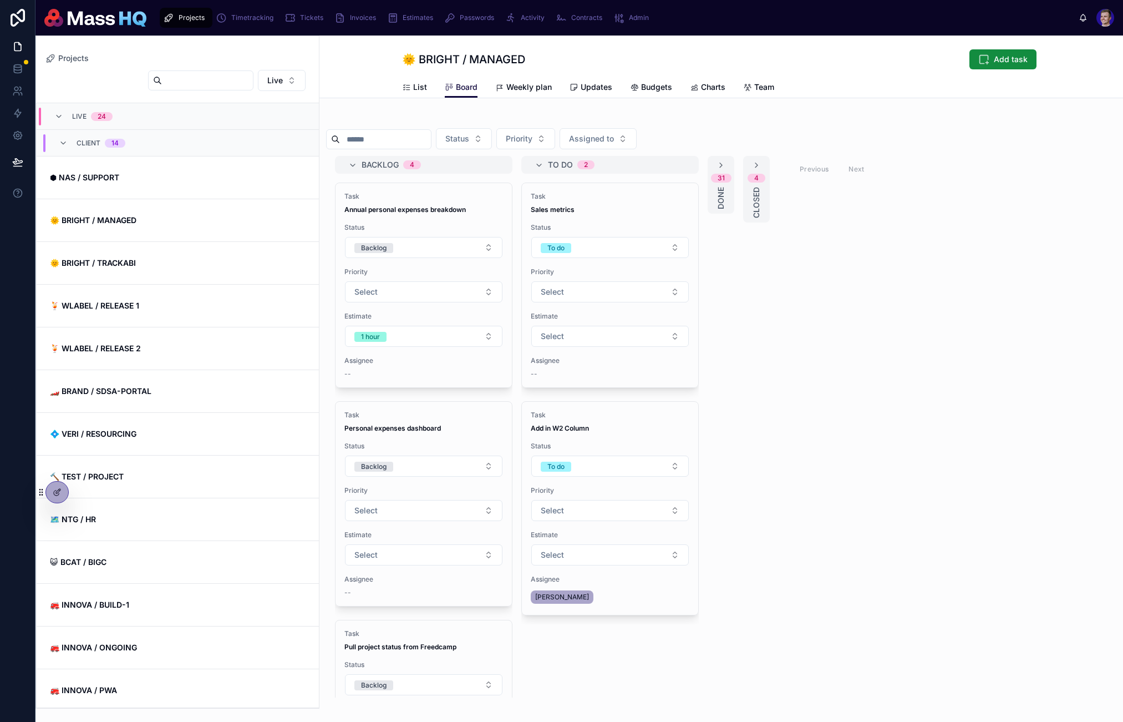
click at [528, 87] on span "Weekly plan" at bounding box center [529, 87] width 45 height 11
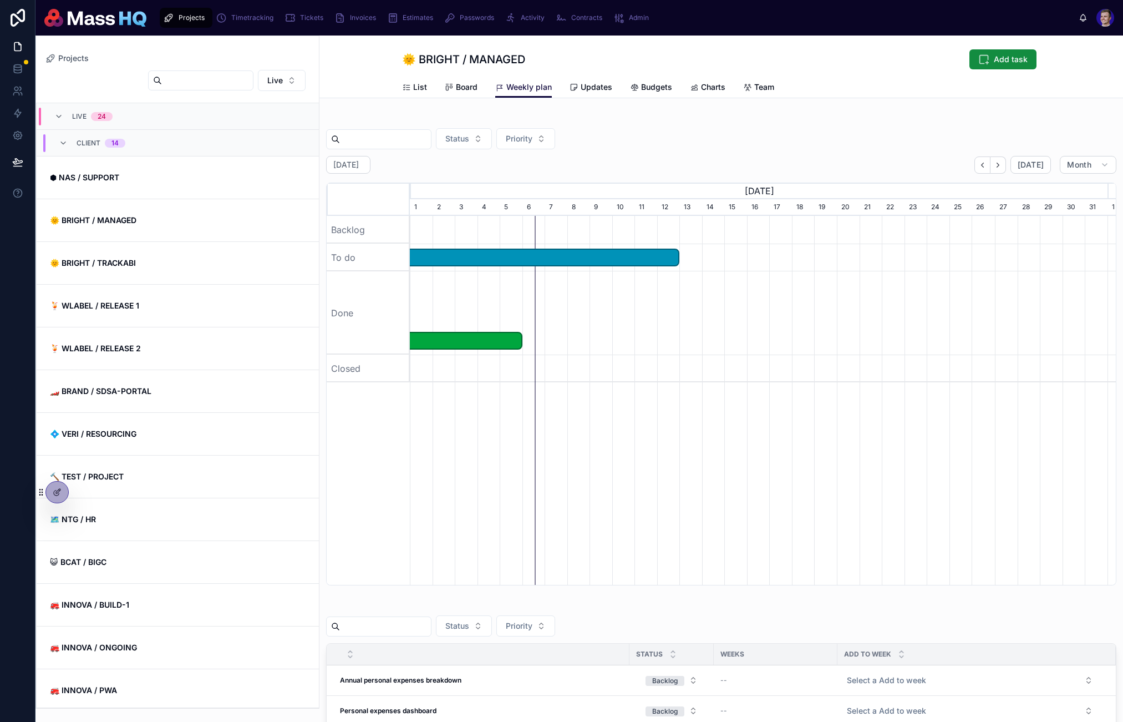
click at [710, 167] on button "button" at bounding box center [983, 164] width 16 height 17
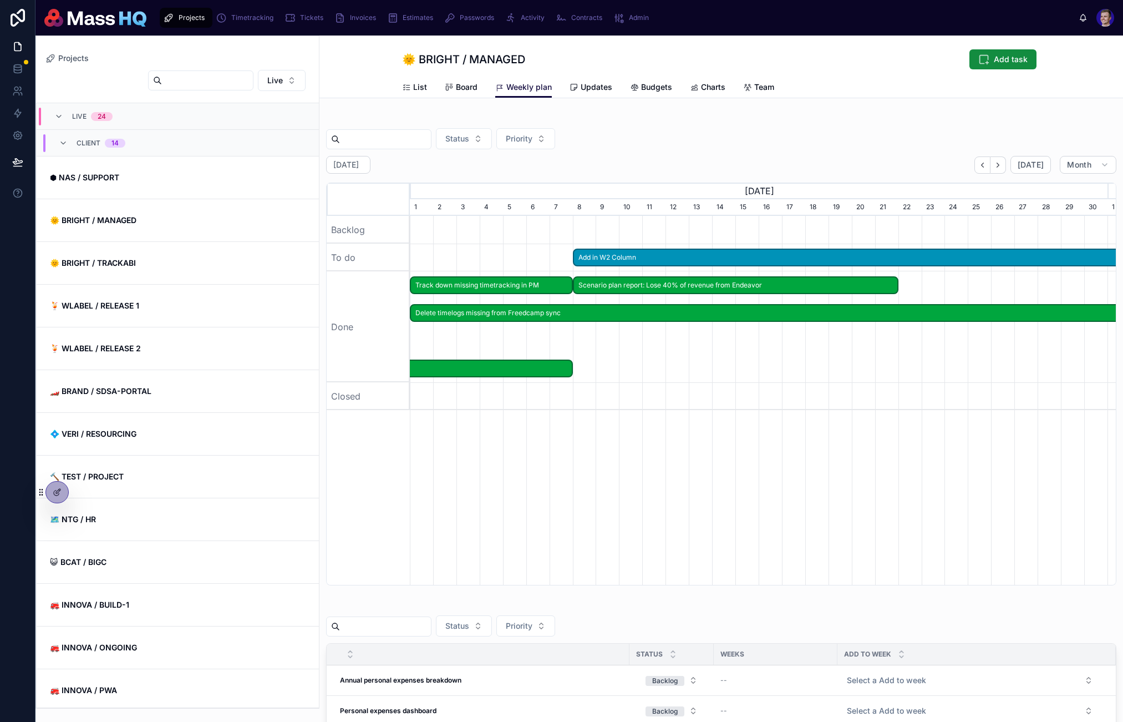
click at [710, 165] on icon "button" at bounding box center [999, 165] width 2 height 4
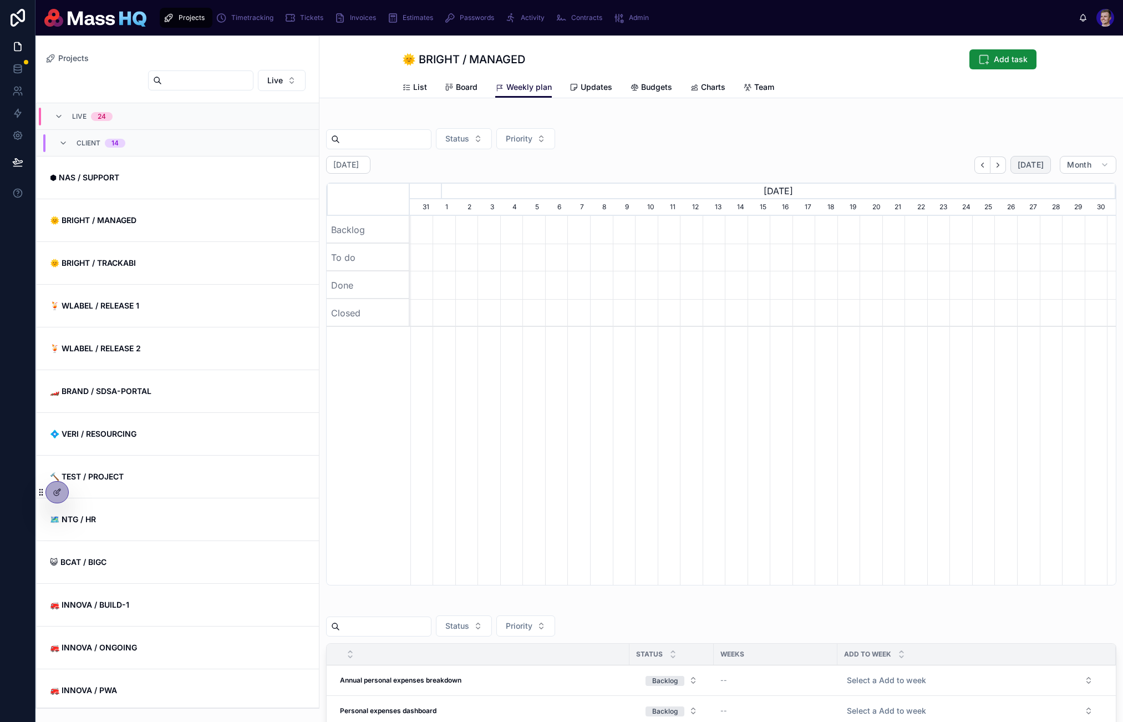
click at [710, 163] on span "[DATE]" at bounding box center [1031, 165] width 26 height 10
click at [710, 164] on icon "button" at bounding box center [983, 165] width 2 height 4
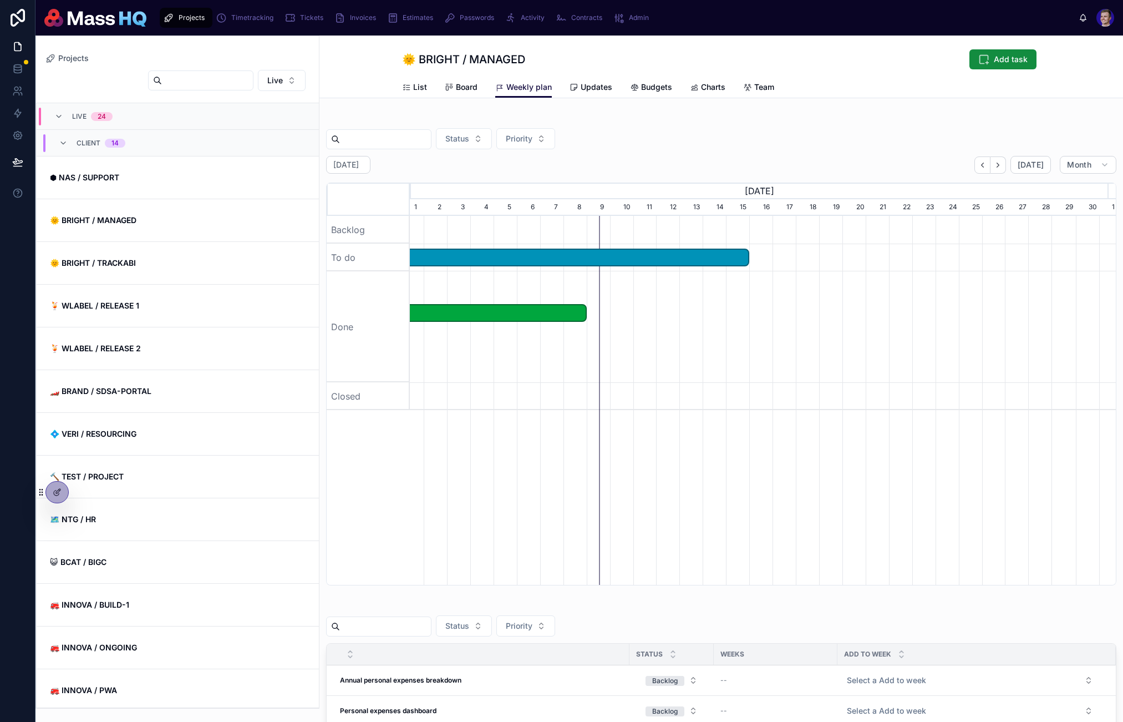
click at [710, 165] on icon "button" at bounding box center [983, 165] width 2 height 4
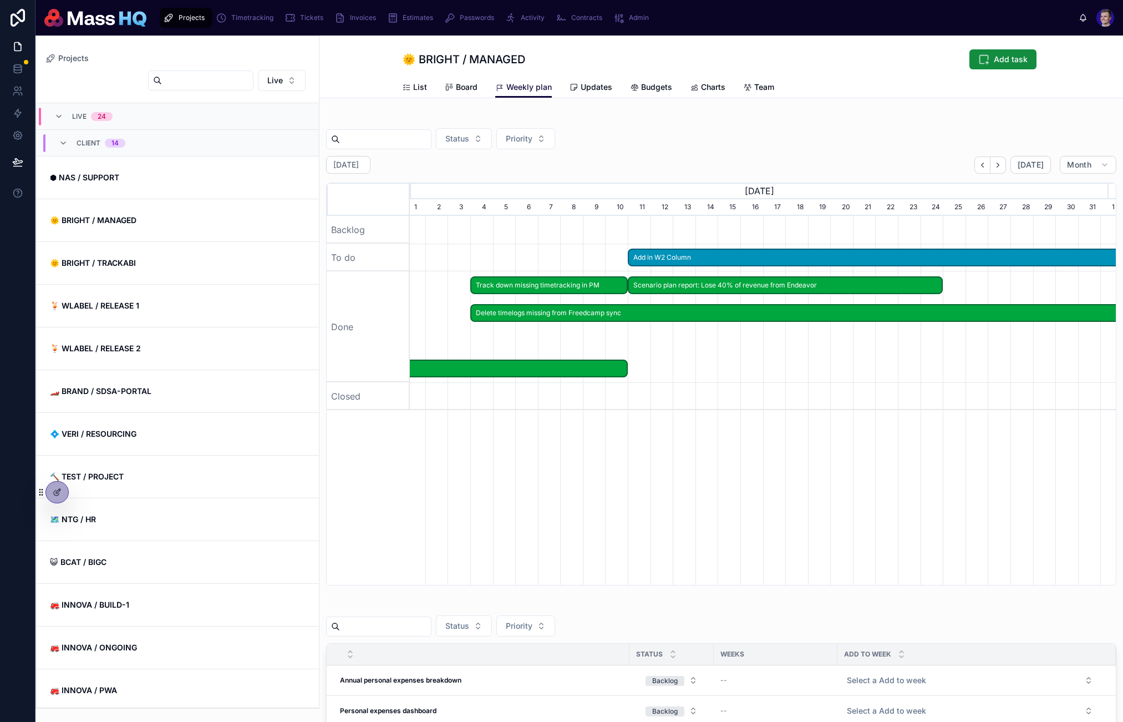
click at [710, 163] on icon "button" at bounding box center [998, 165] width 8 height 8
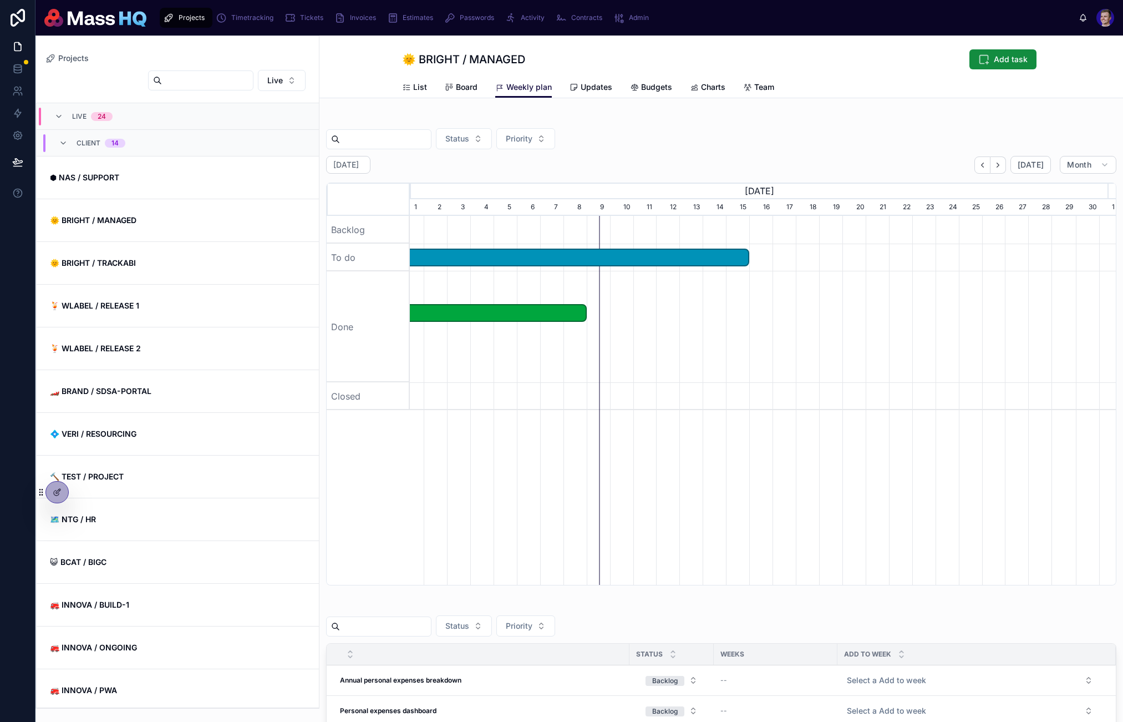
drag, startPoint x: 988, startPoint y: 163, endPoint x: 971, endPoint y: 164, distance: 16.1
click at [710, 163] on icon "button" at bounding box center [998, 165] width 8 height 8
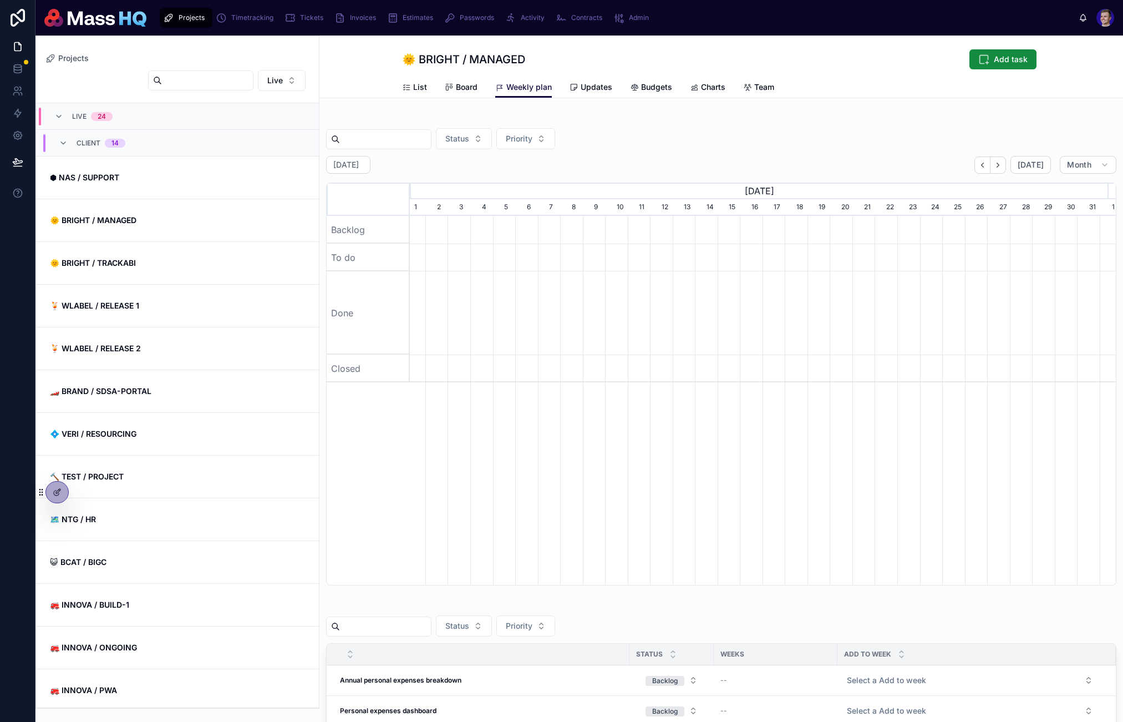
click at [710, 164] on button "button" at bounding box center [983, 164] width 16 height 17
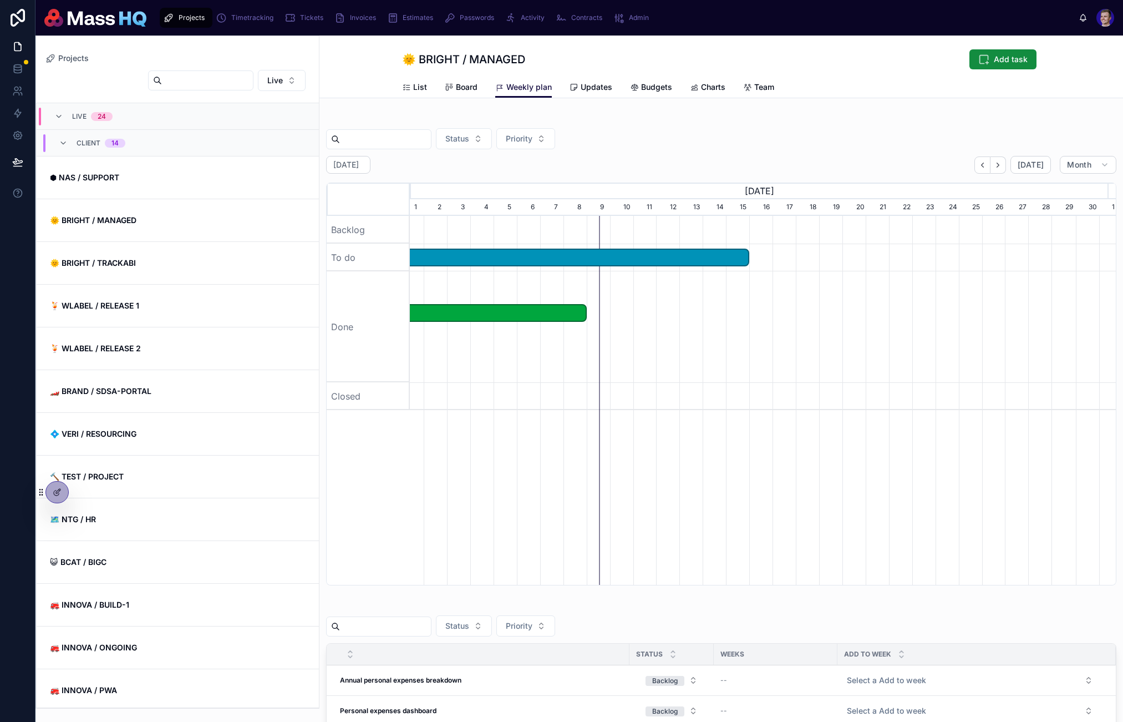
click at [710, 164] on button "button" at bounding box center [983, 164] width 16 height 17
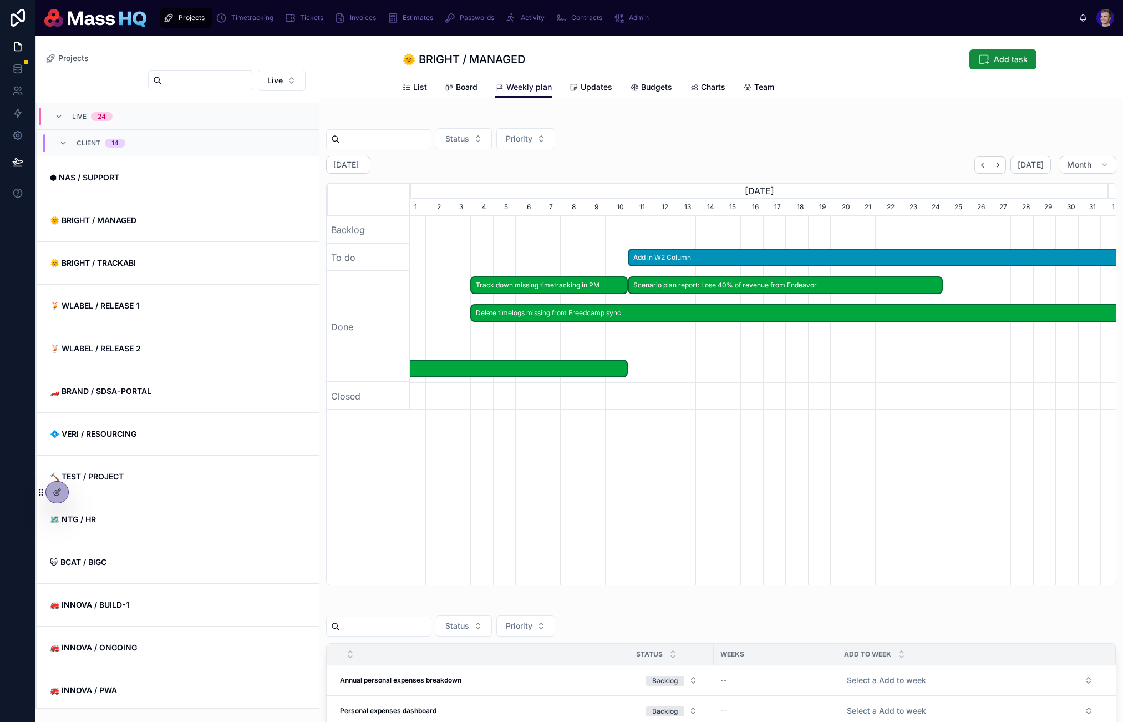
click at [710, 163] on icon "button" at bounding box center [983, 165] width 8 height 8
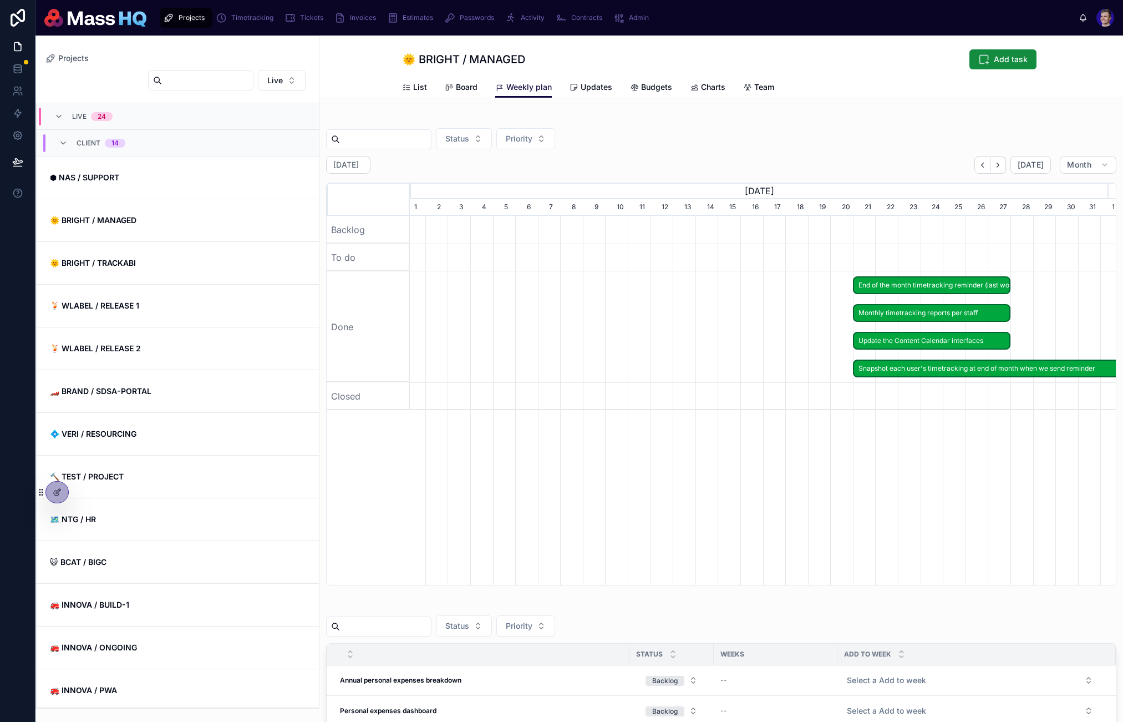
click at [710, 163] on icon "button" at bounding box center [983, 165] width 8 height 8
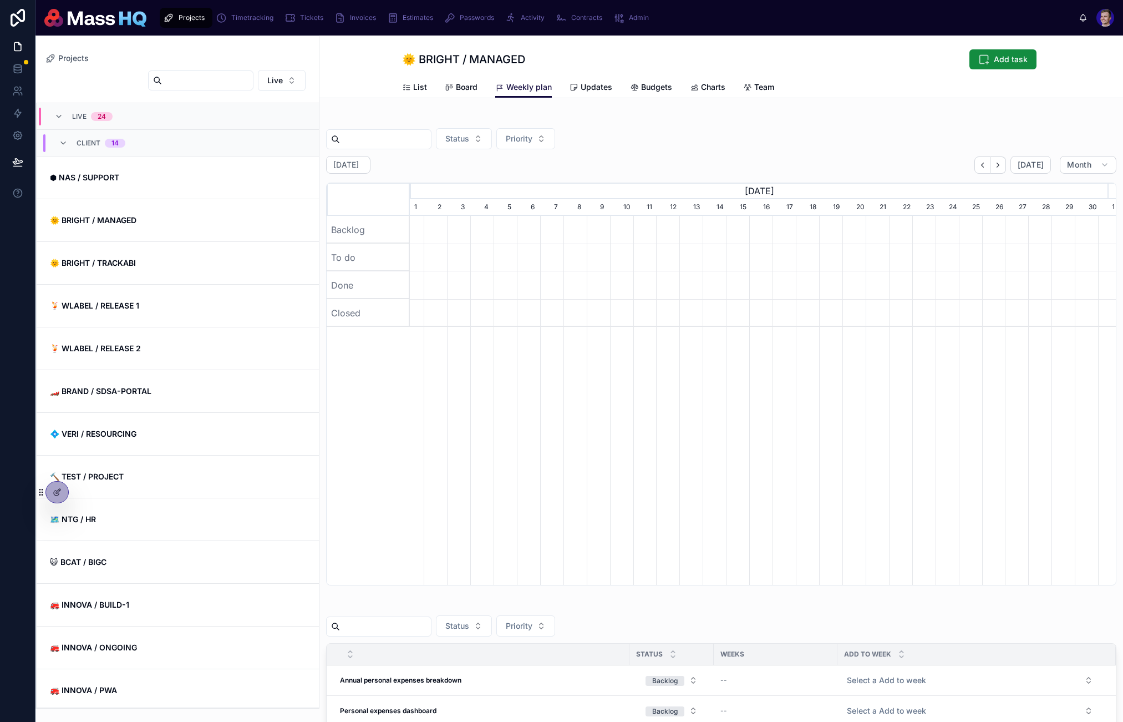
click at [710, 164] on button "button" at bounding box center [999, 164] width 16 height 17
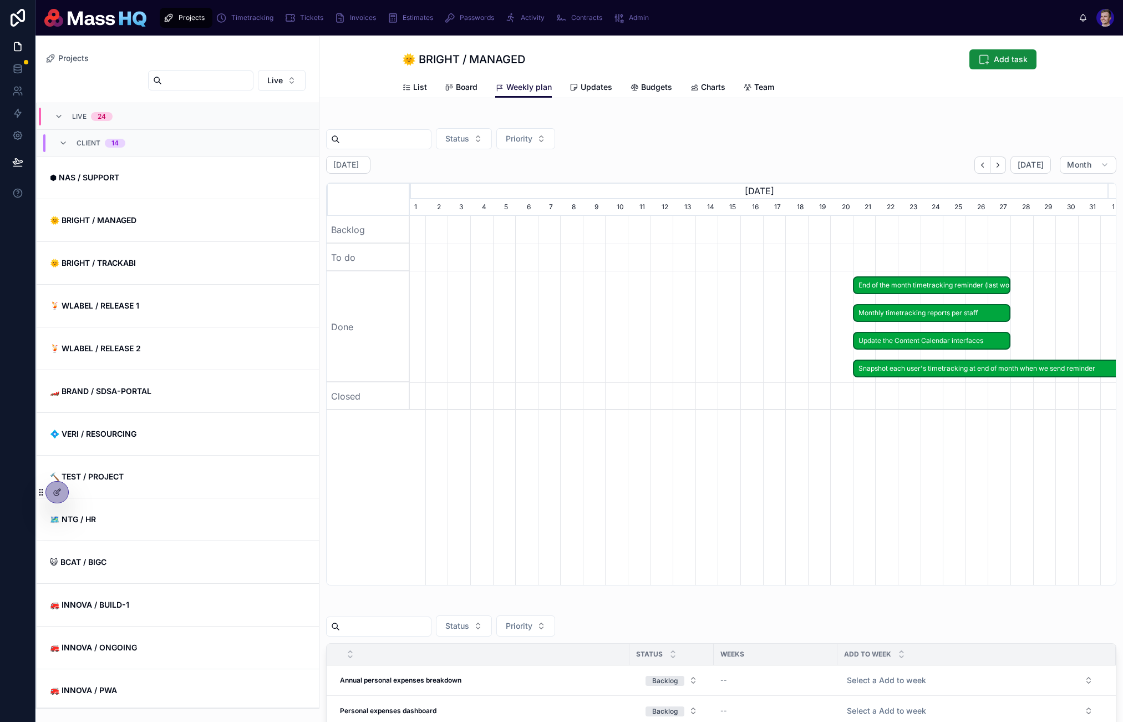
click at [710, 164] on button "button" at bounding box center [999, 164] width 16 height 17
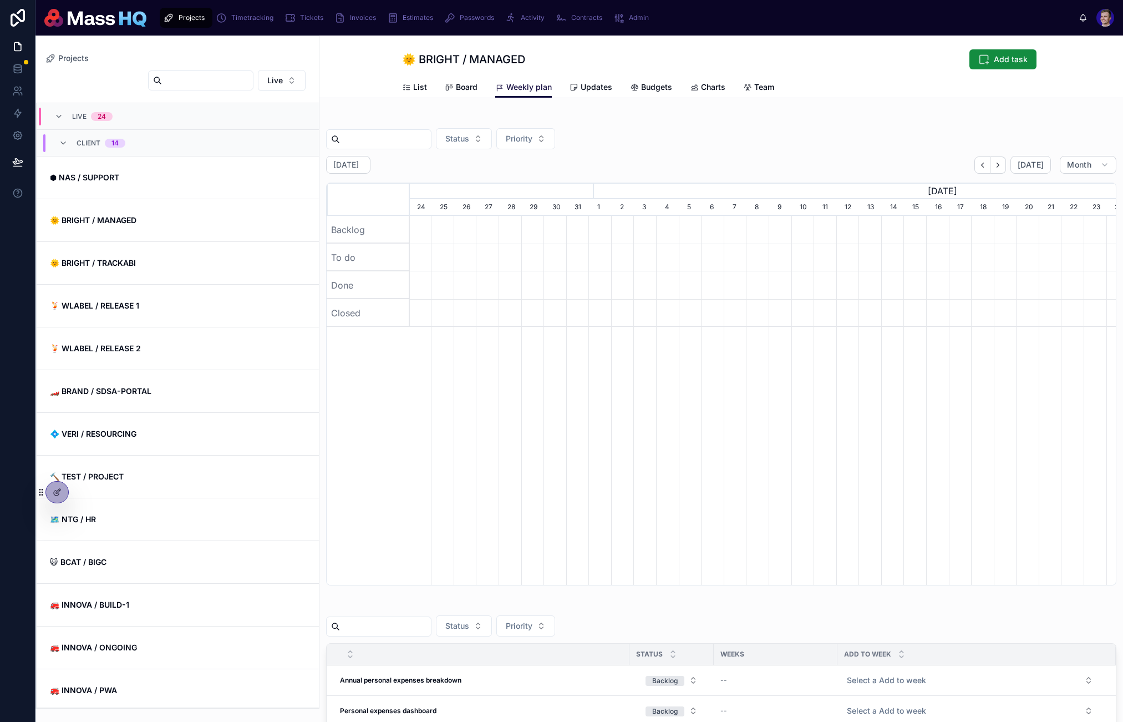
scroll to position [0, 1399]
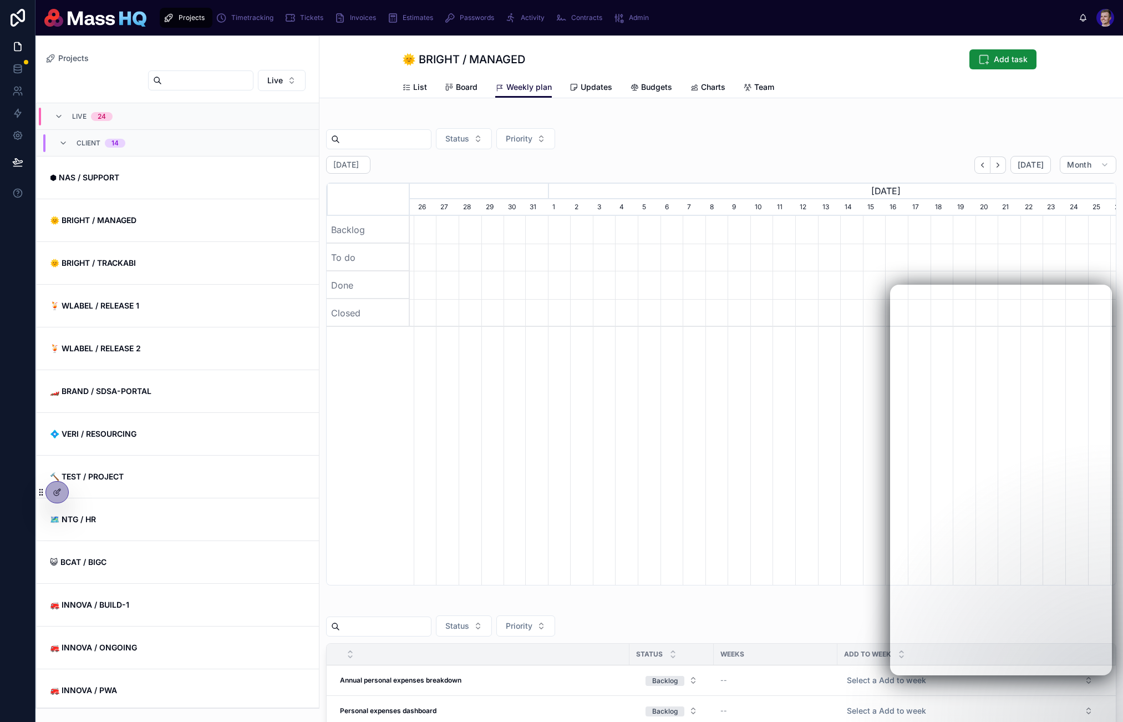
scroll to position [0, 698]
click at [186, 383] on link "🏎️ BRAND / SDSA-PORTAL" at bounding box center [178, 391] width 282 height 43
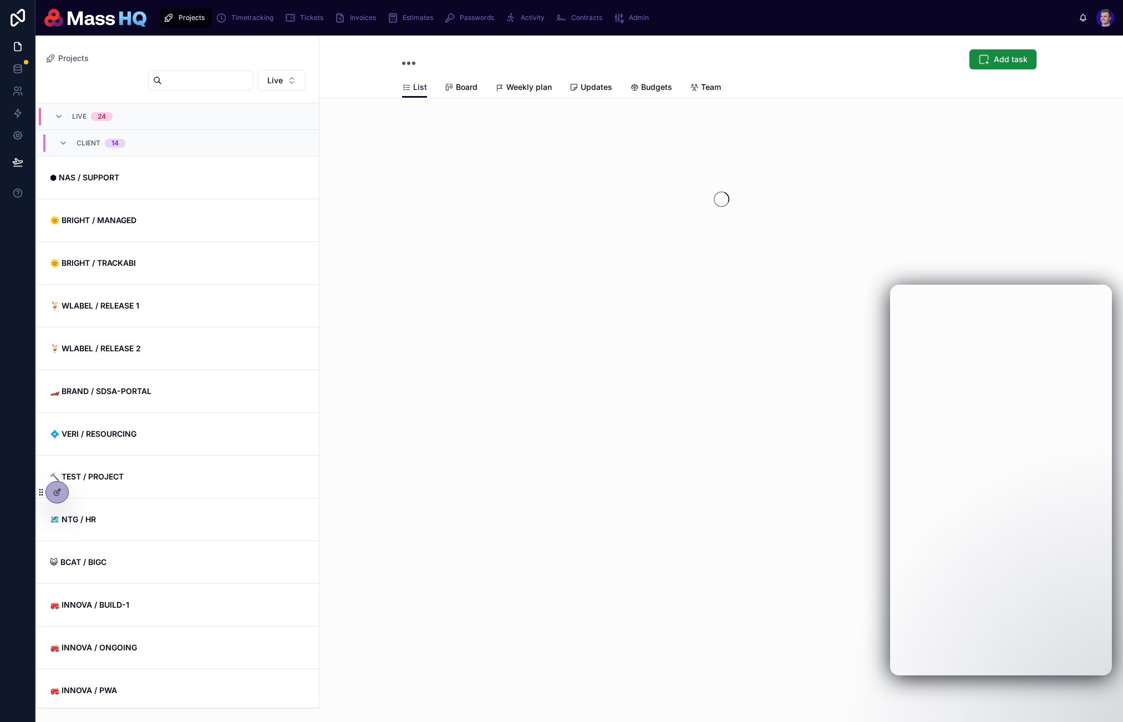
click at [518, 81] on link "Weekly plan" at bounding box center [523, 88] width 57 height 22
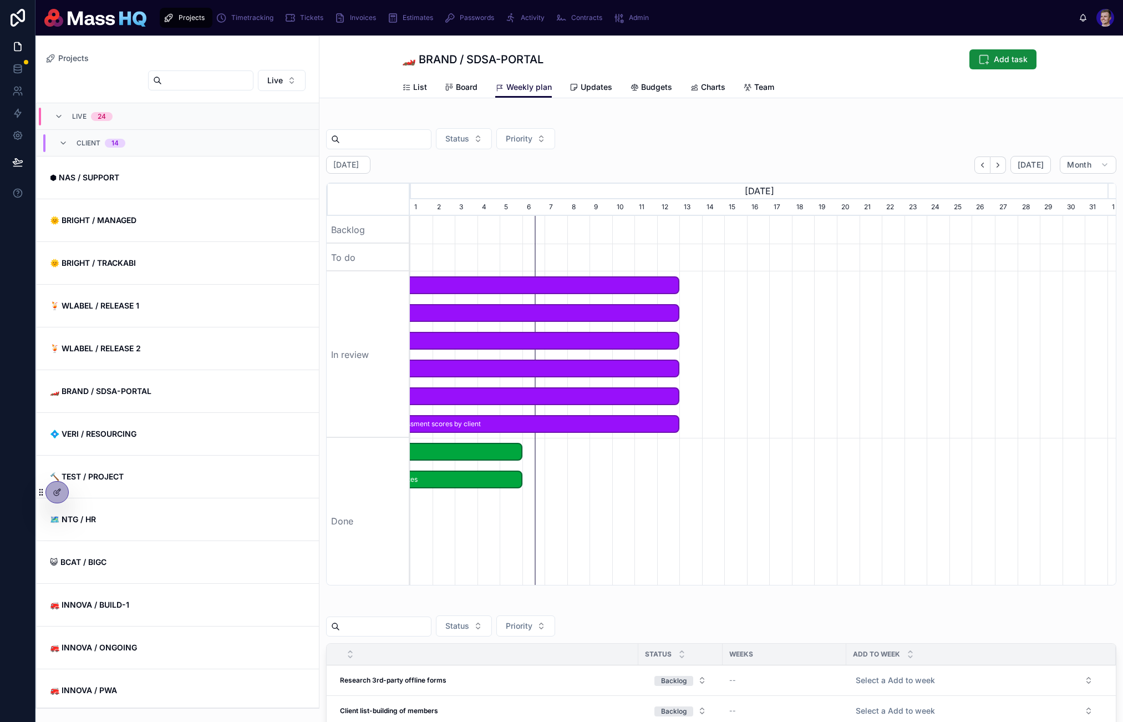
drag, startPoint x: 890, startPoint y: 158, endPoint x: 925, endPoint y: 161, distance: 35.1
click at [890, 158] on div "October 2025 Today Month" at bounding box center [721, 165] width 791 height 18
click at [1086, 165] on button "Month" at bounding box center [1088, 165] width 57 height 18
click at [1048, 295] on span "Quarter" at bounding box center [1037, 292] width 28 height 11
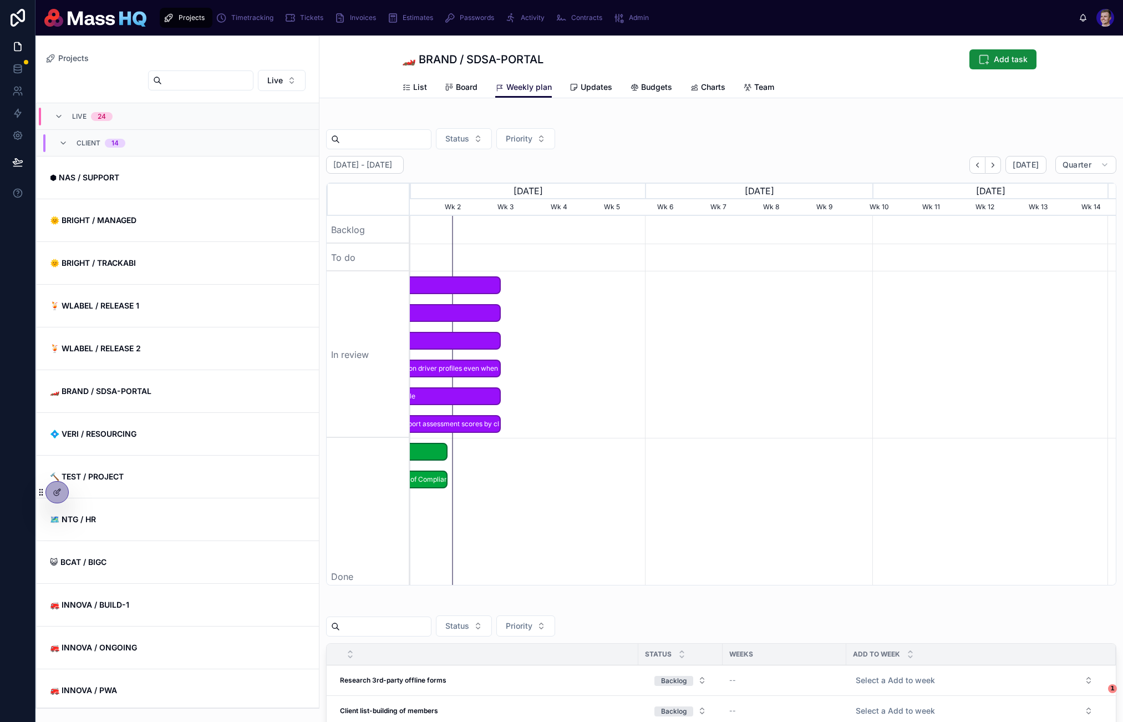
click at [974, 163] on icon "button" at bounding box center [978, 165] width 8 height 8
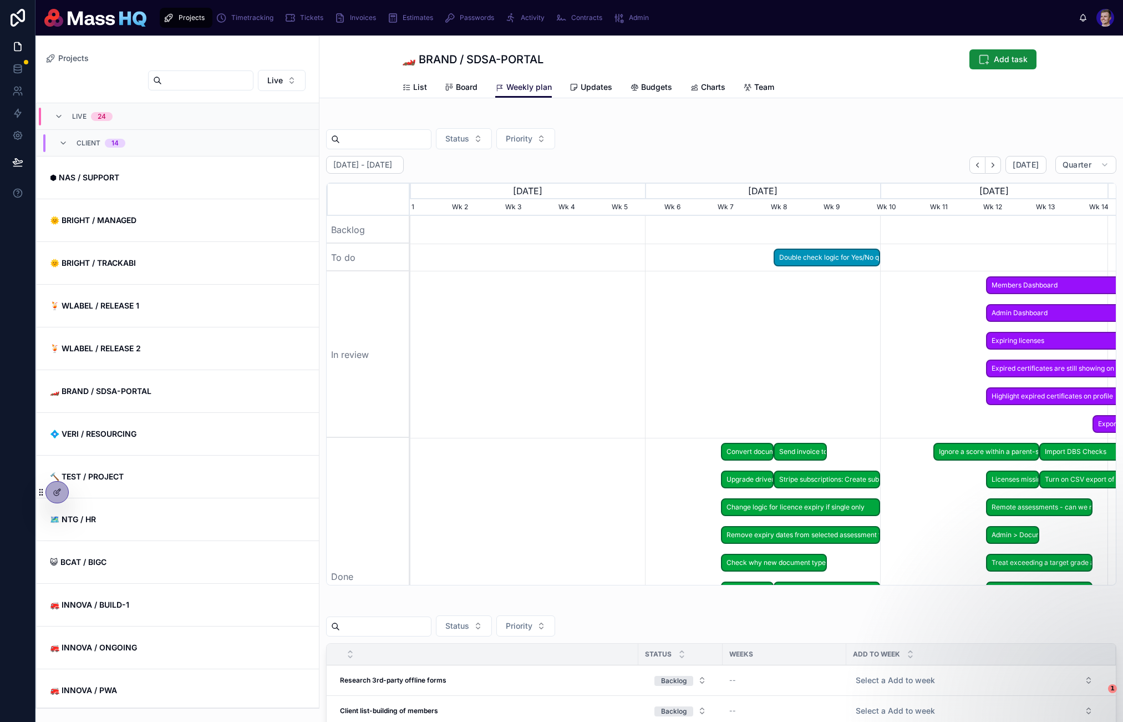
click at [989, 163] on icon "button" at bounding box center [993, 165] width 8 height 8
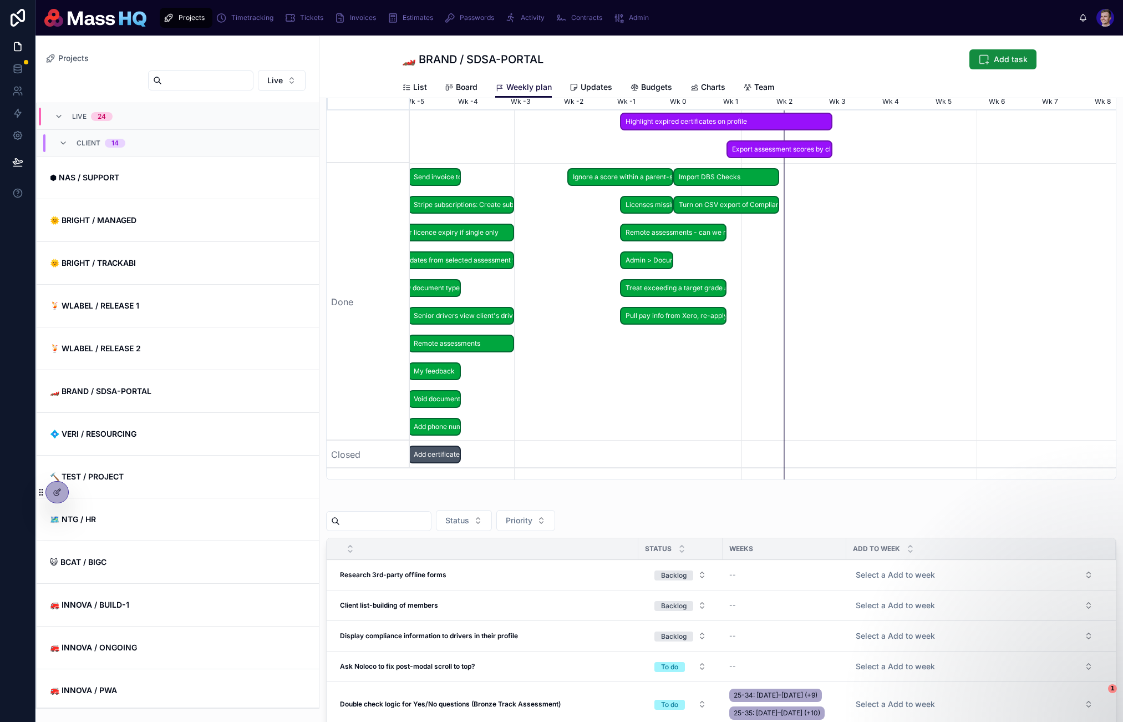
scroll to position [0, 359]
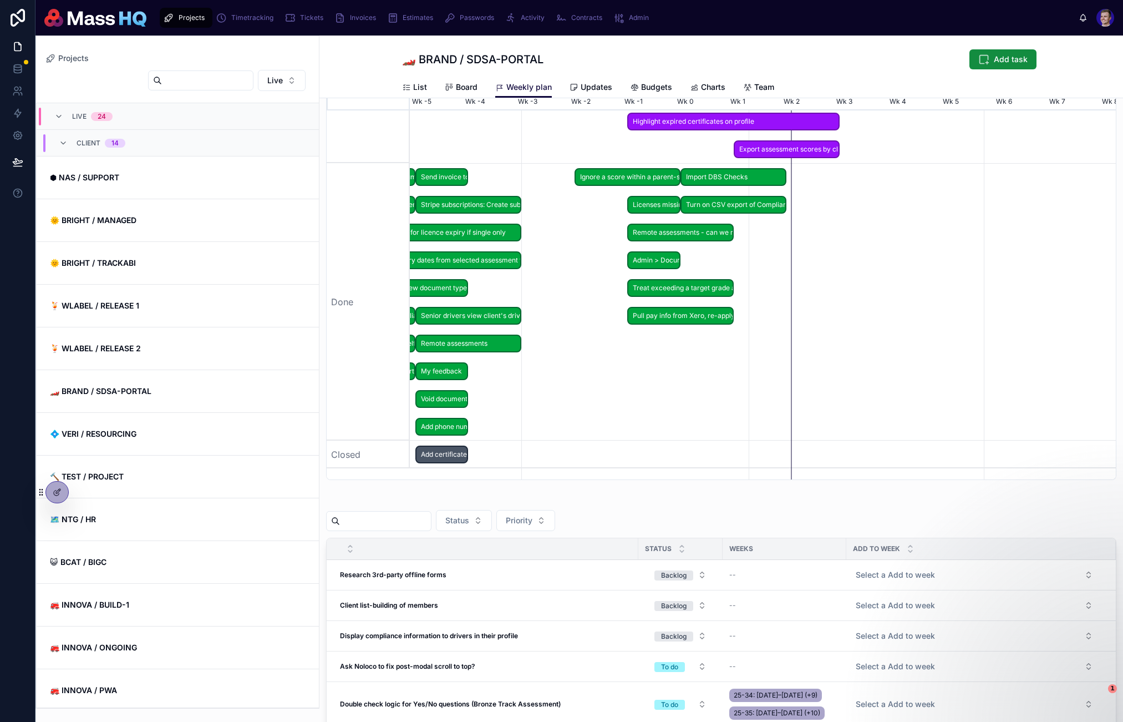
scroll to position [0, 692]
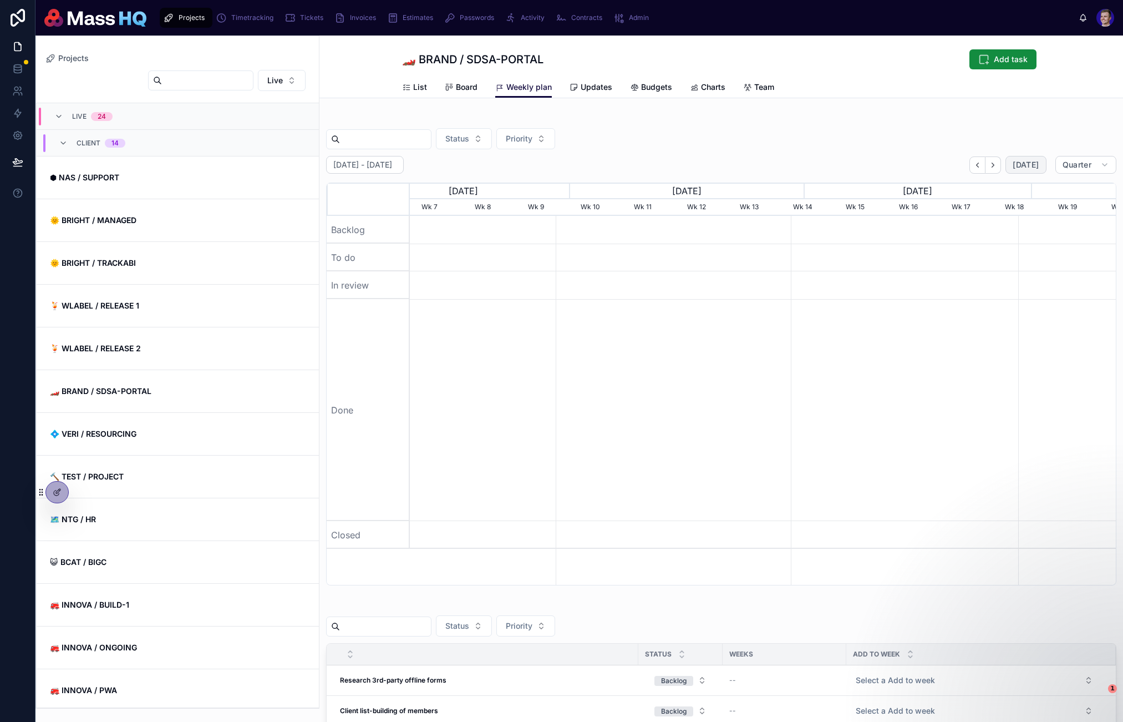
click at [1008, 168] on button "[DATE]" at bounding box center [1026, 165] width 41 height 18
click at [1024, 165] on span "[DATE]" at bounding box center [1026, 165] width 26 height 10
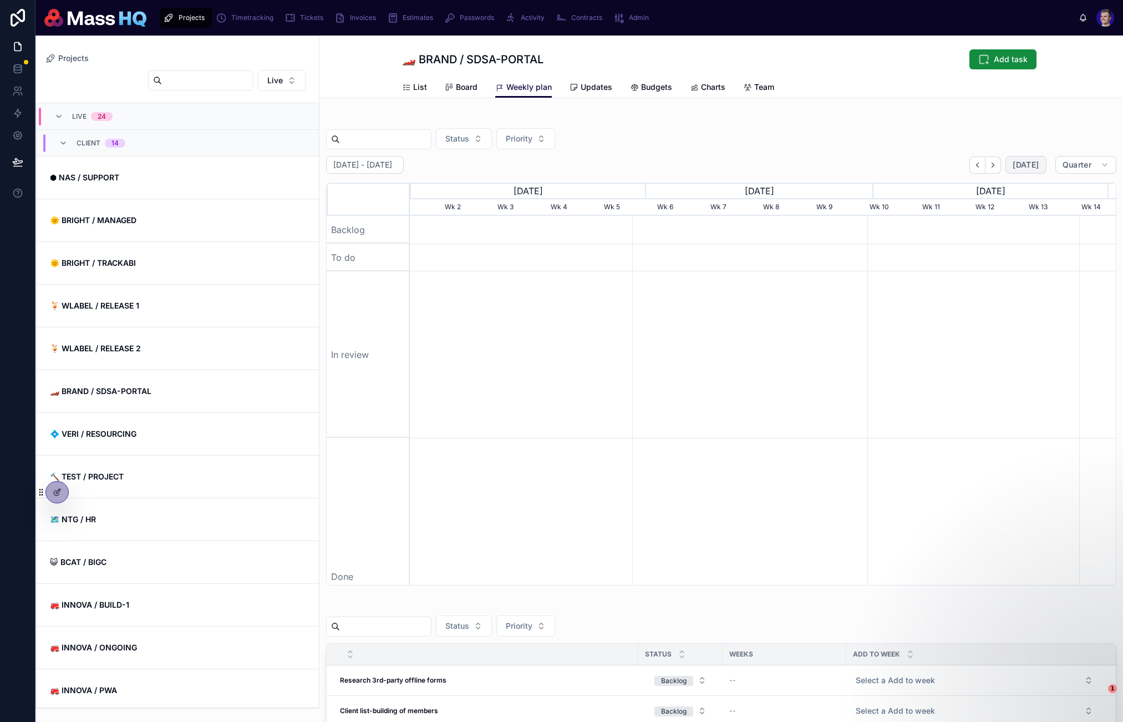
click at [1024, 165] on span "[DATE]" at bounding box center [1026, 165] width 26 height 10
click at [1020, 158] on button "[DATE]" at bounding box center [1026, 165] width 41 height 18
drag, startPoint x: 596, startPoint y: 271, endPoint x: 604, endPoint y: 232, distance: 40.2
click at [255, 242] on div "Projects Live LIVE 24 Client 14 ⬢ NAS / SUPPORT 🌞 BRIGHT / MANAGED 🌞 BRIGHT / T…" at bounding box center [580, 379] width 1088 height 686
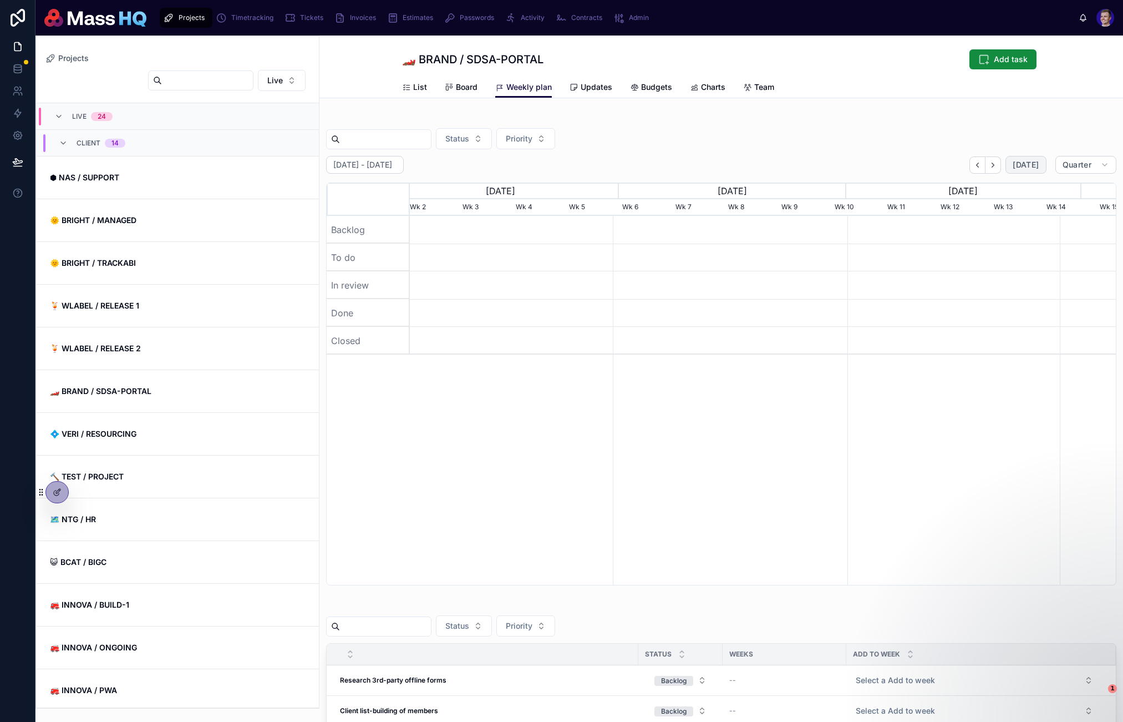
click at [1019, 165] on span "[DATE]" at bounding box center [1026, 165] width 26 height 10
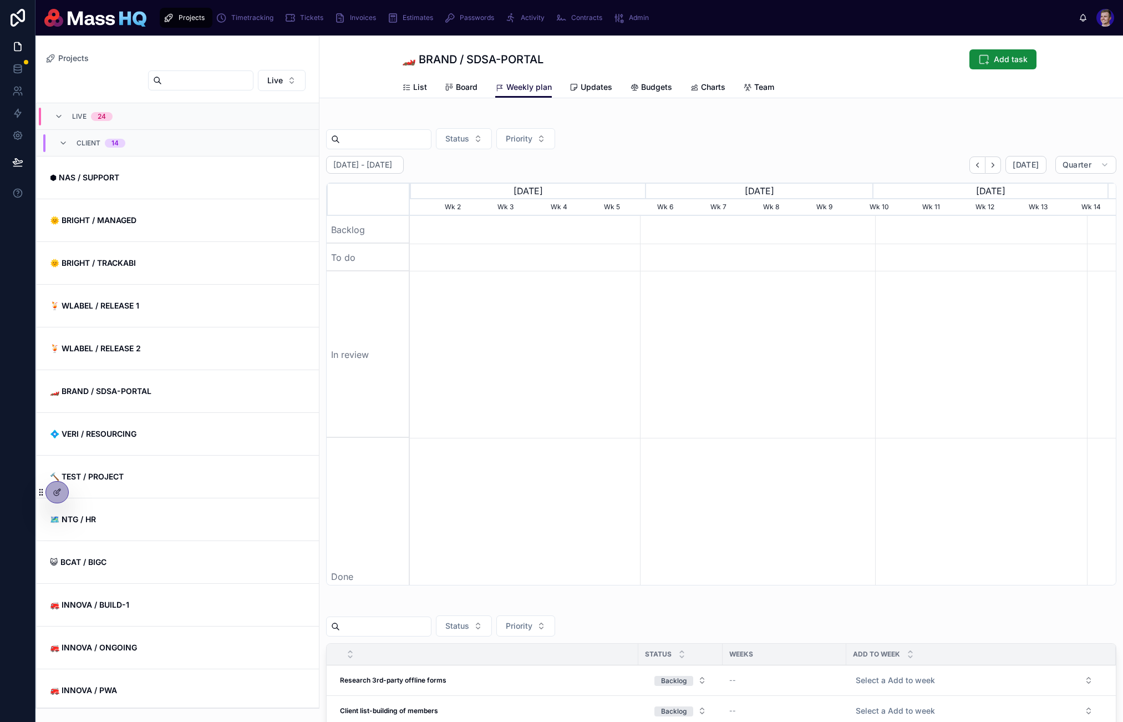
drag, startPoint x: 899, startPoint y: 335, endPoint x: 866, endPoint y: 331, distance: 34.1
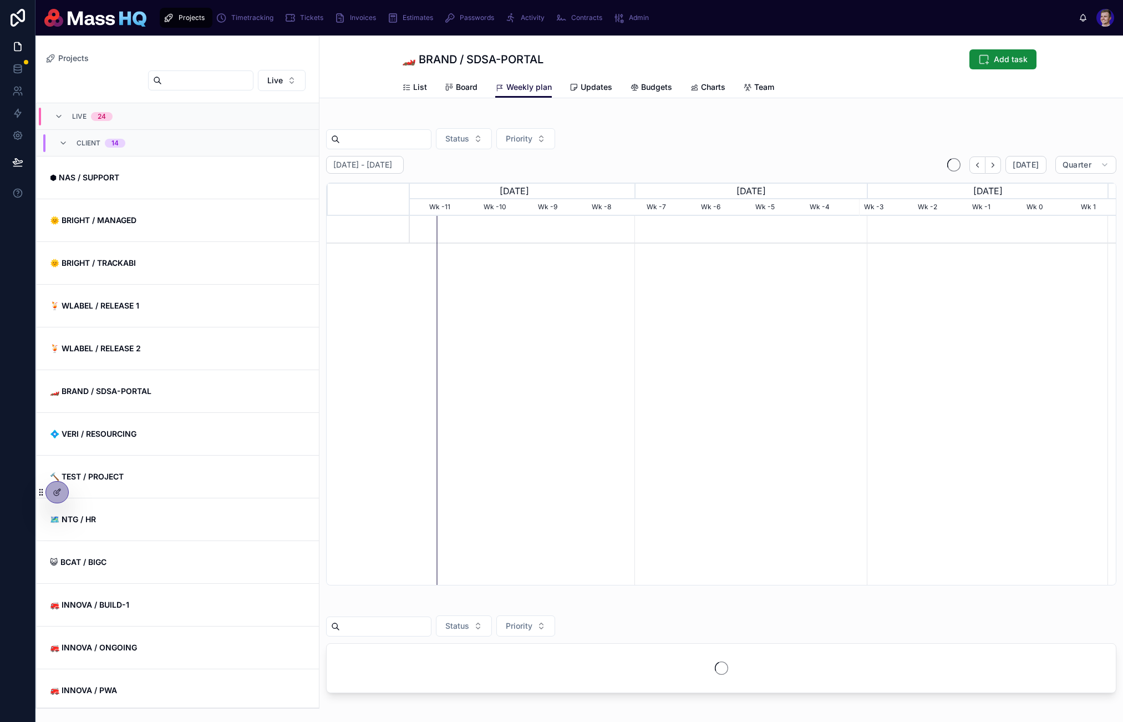
scroll to position [0, 698]
click at [1022, 162] on span "[DATE]" at bounding box center [1026, 165] width 26 height 10
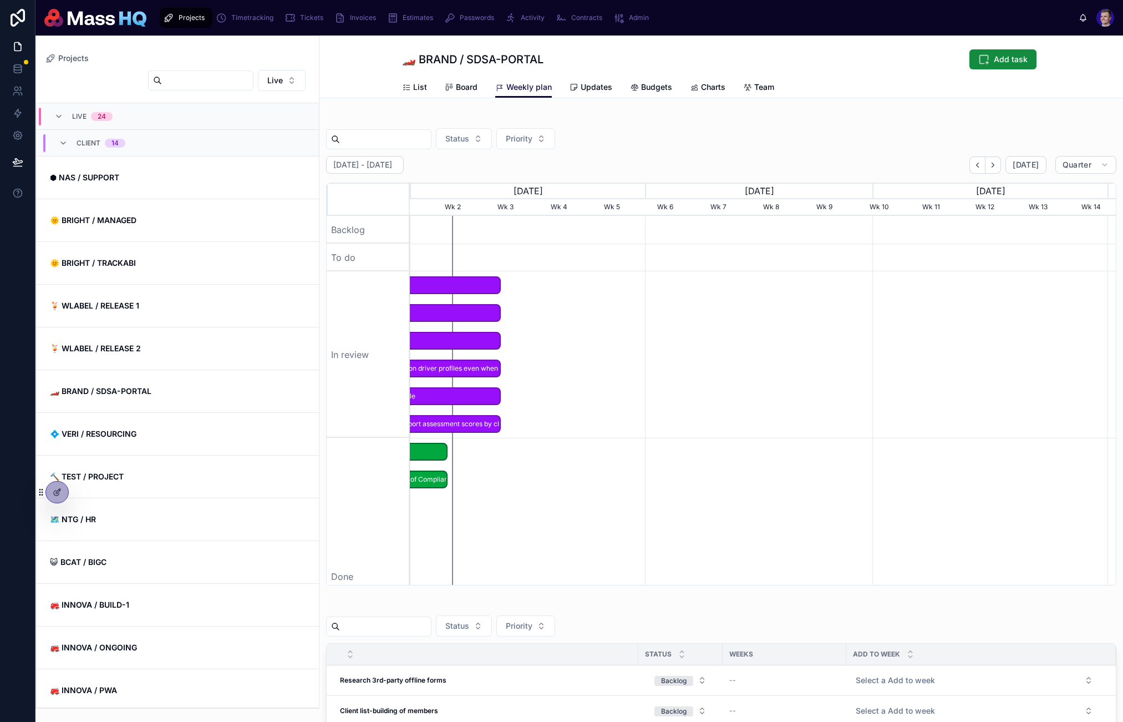
click at [580, 292] on div at bounding box center [759, 354] width 2094 height 166
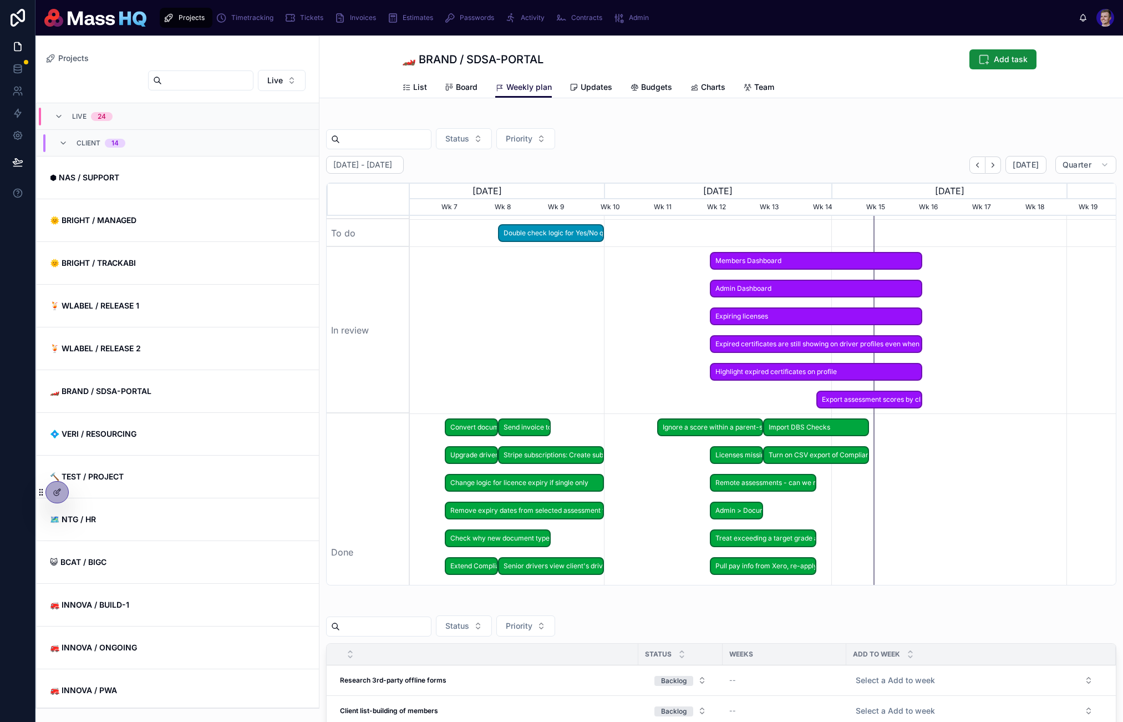
scroll to position [35, 0]
